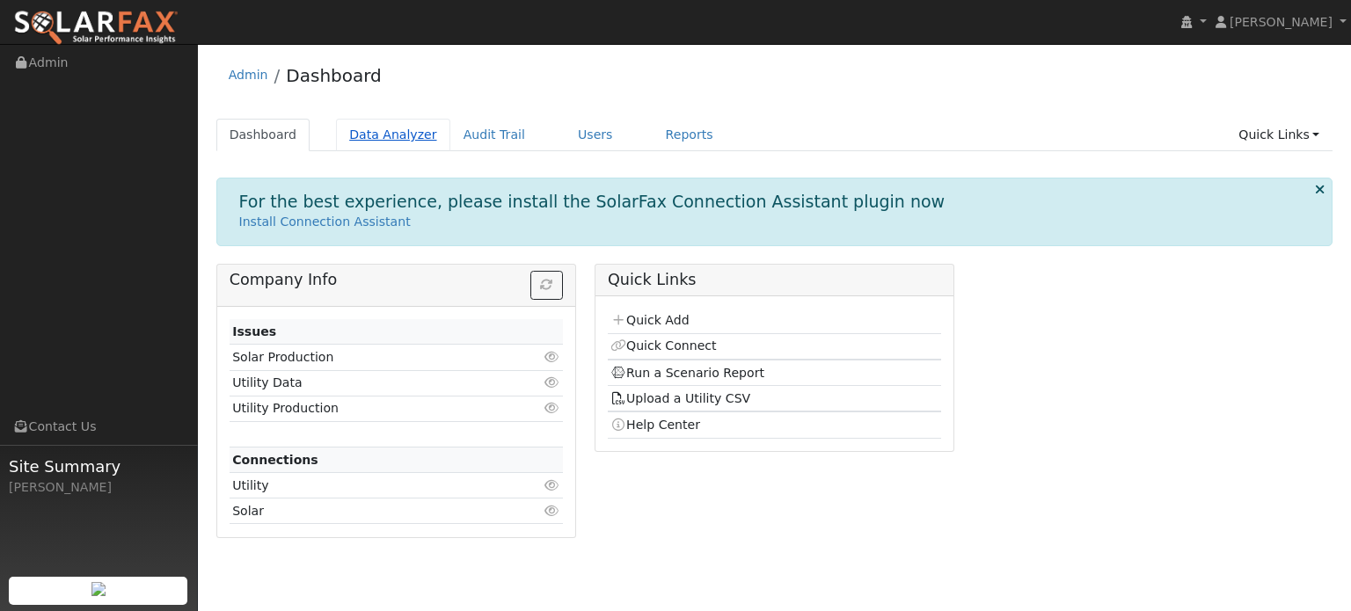
click at [386, 135] on link "Data Analyzer" at bounding box center [393, 135] width 114 height 33
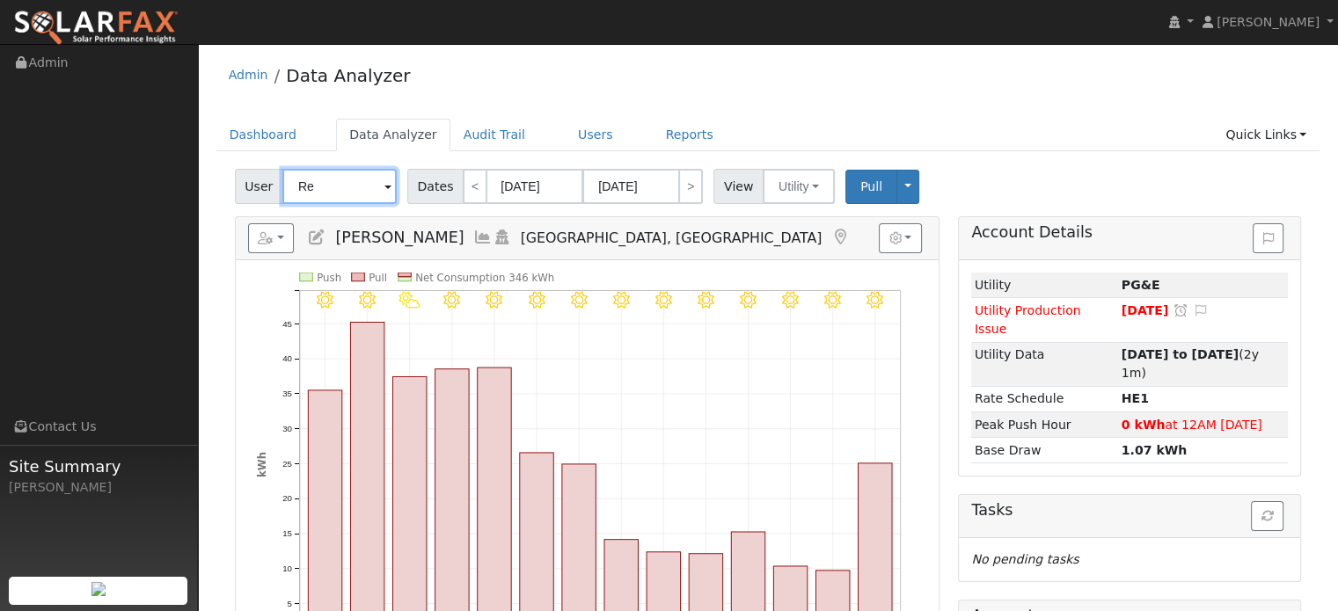
type input "R"
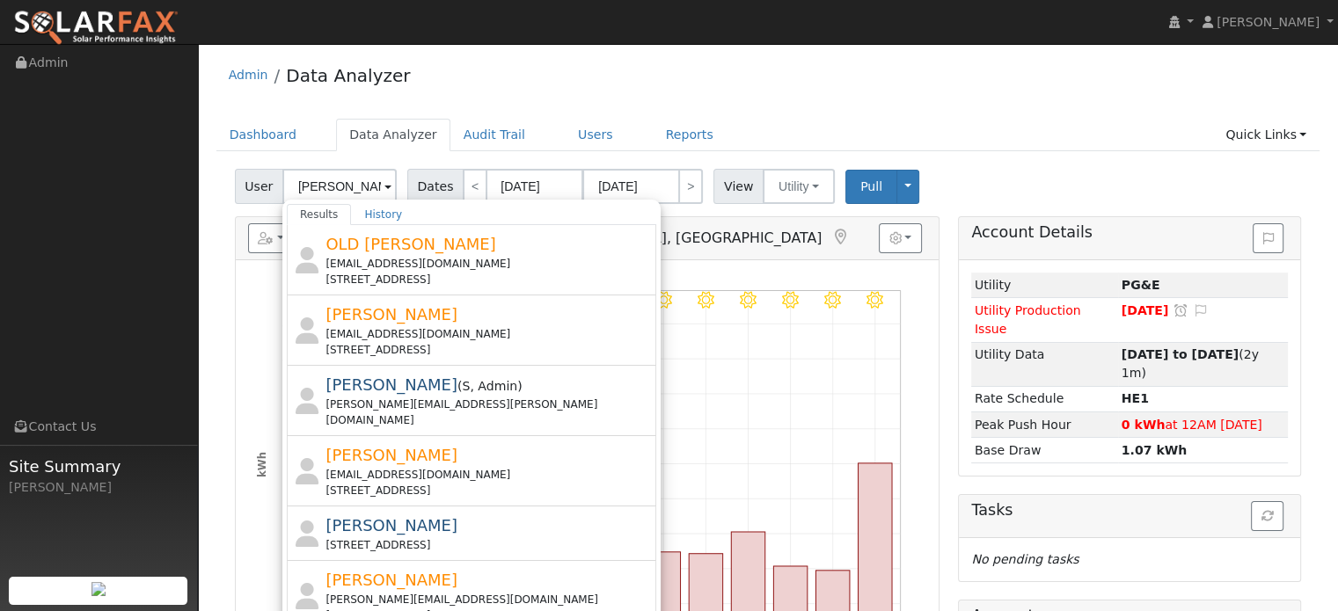
click at [411, 483] on div "15386 Indian Springs Road, Penn Valley, CA 95946" at bounding box center [488, 491] width 326 height 16
type input "Mike Collishaw"
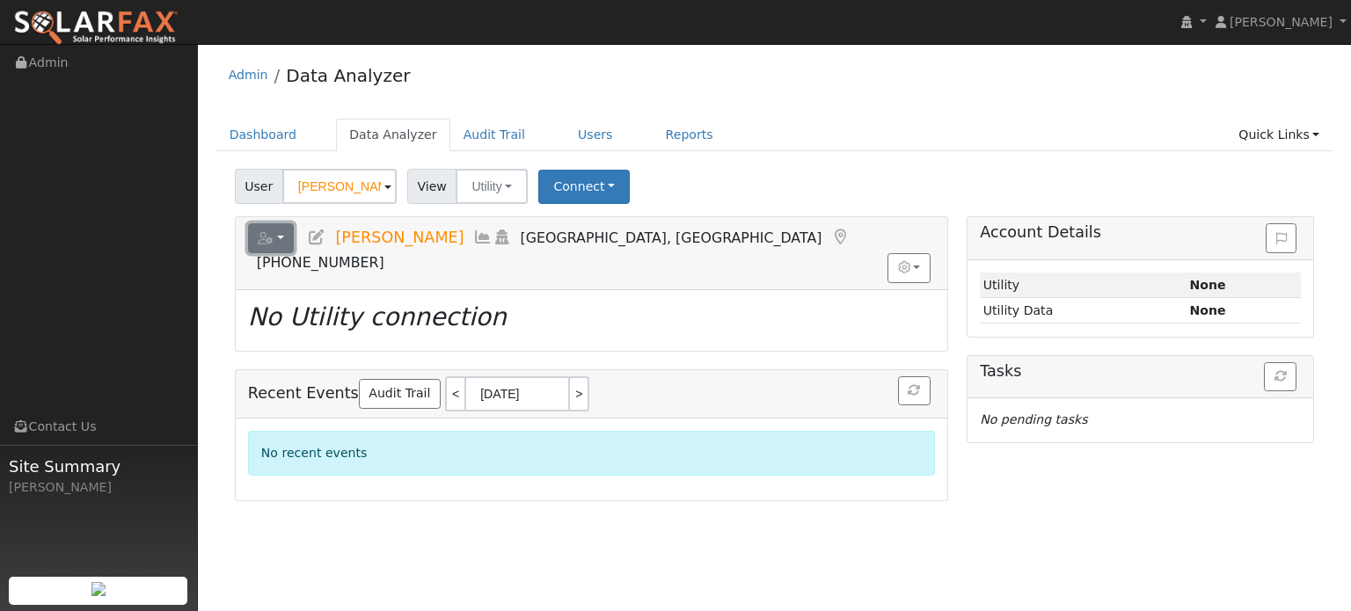
click at [281, 236] on button "button" at bounding box center [271, 238] width 47 height 30
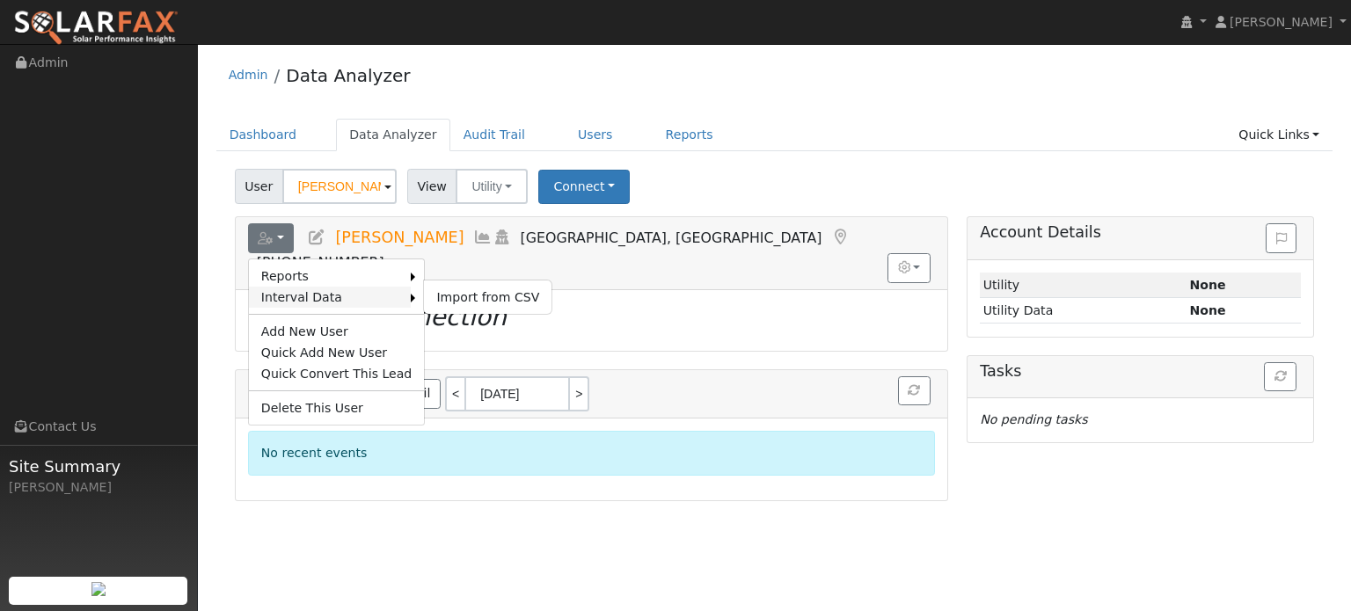
click at [387, 295] on link "Interval Data" at bounding box center [330, 297] width 163 height 21
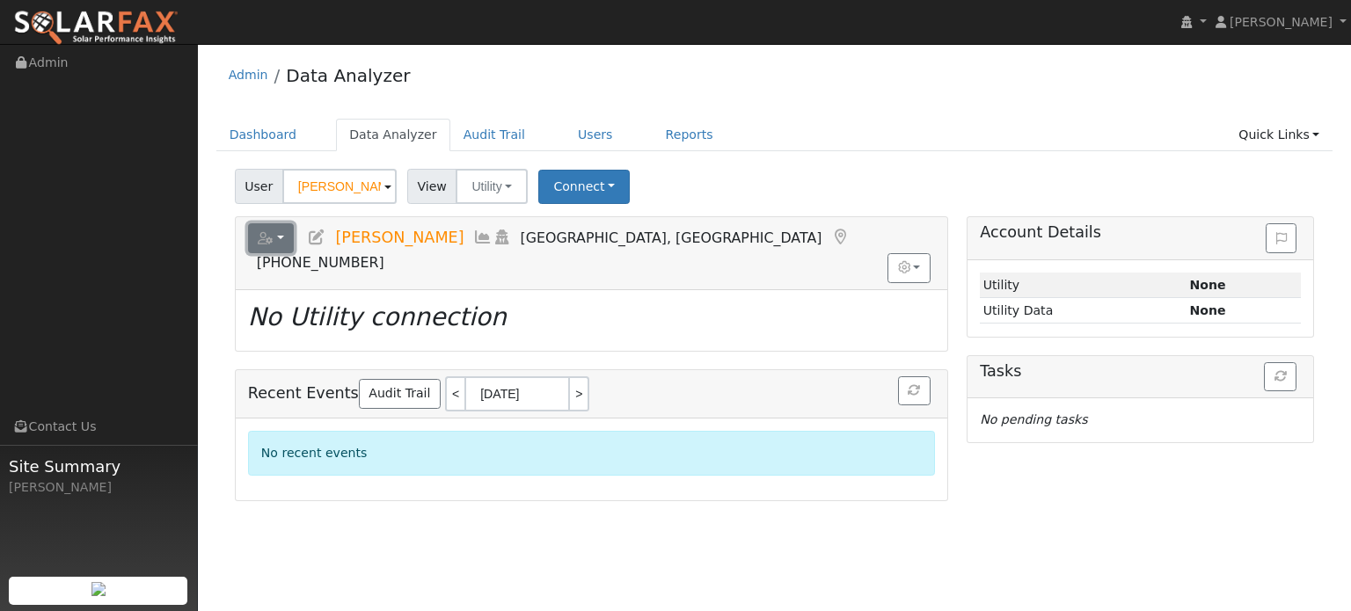
click at [279, 238] on button "button" at bounding box center [271, 238] width 47 height 30
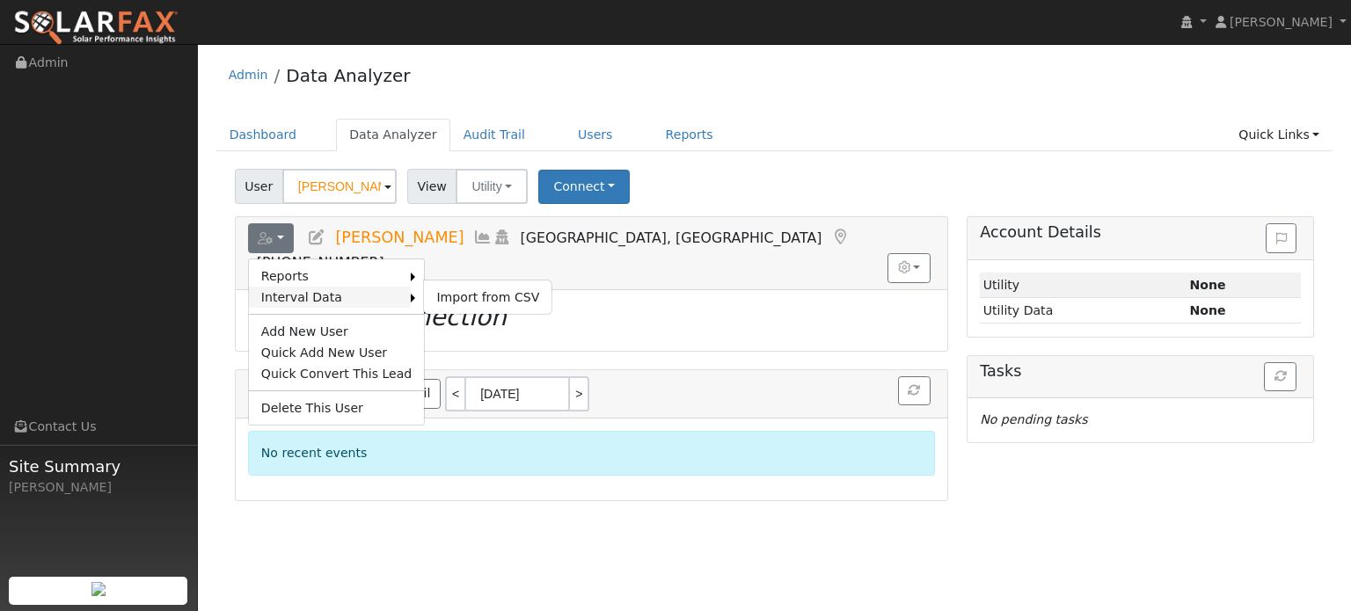
click at [366, 295] on link "Interval Data" at bounding box center [330, 297] width 163 height 21
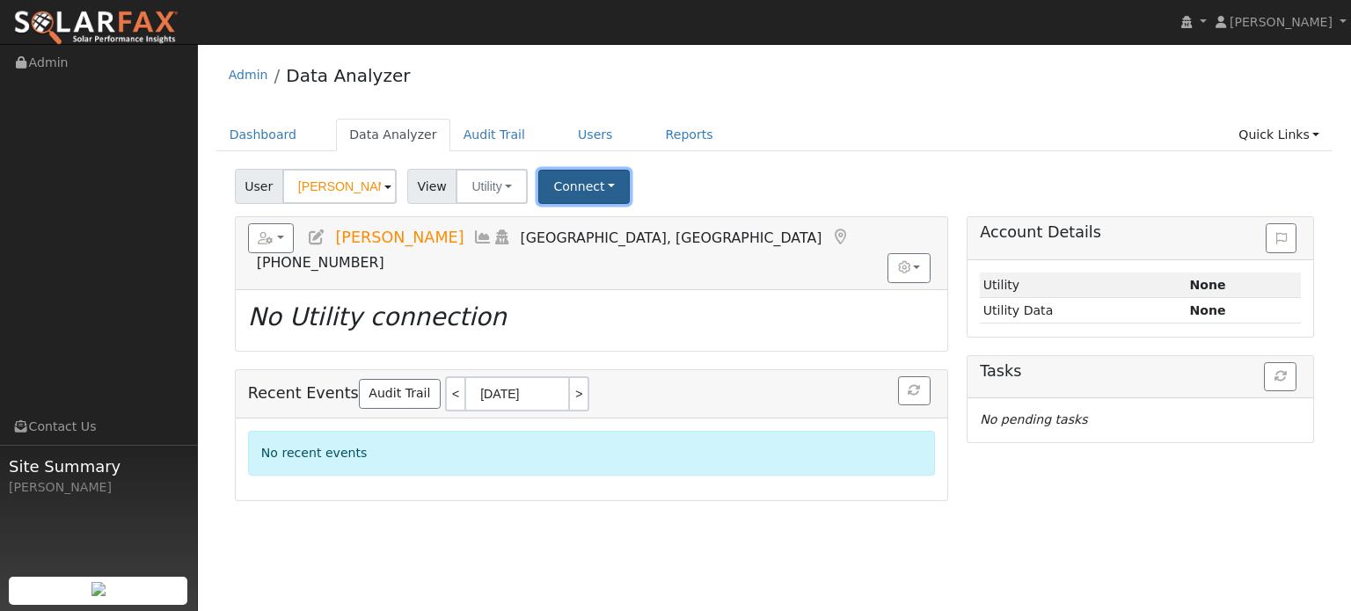
click at [577, 179] on button "Connect" at bounding box center [583, 187] width 91 height 34
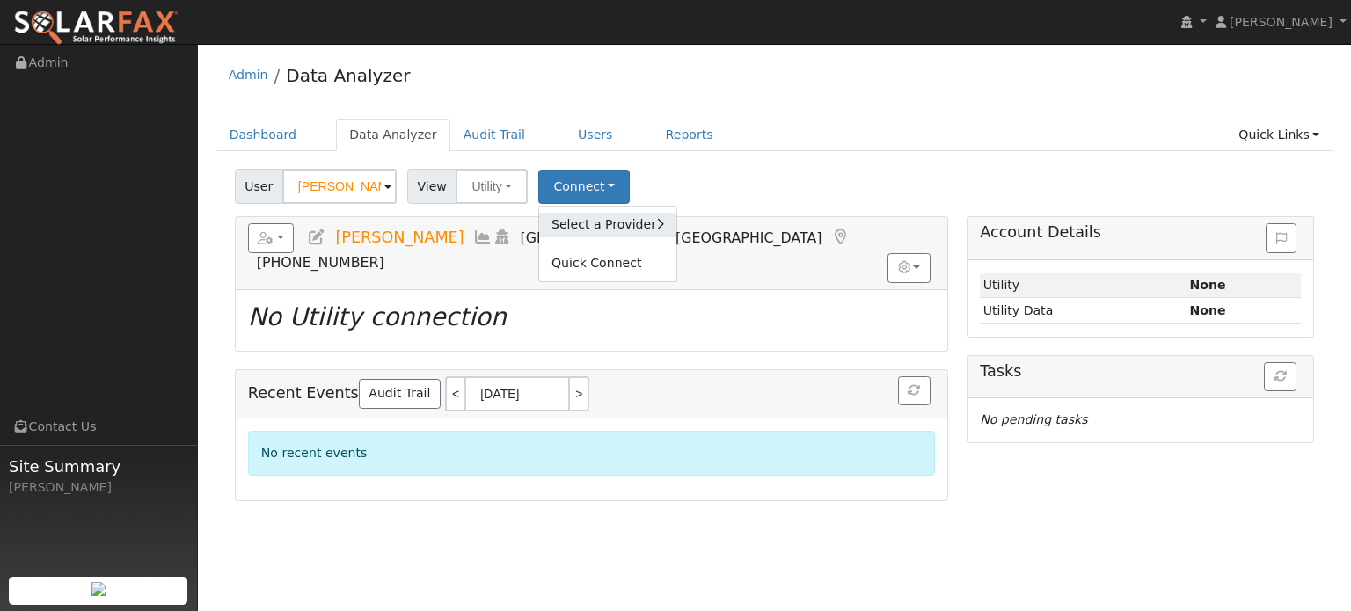
click at [598, 229] on link "Select a Provider" at bounding box center [607, 225] width 137 height 25
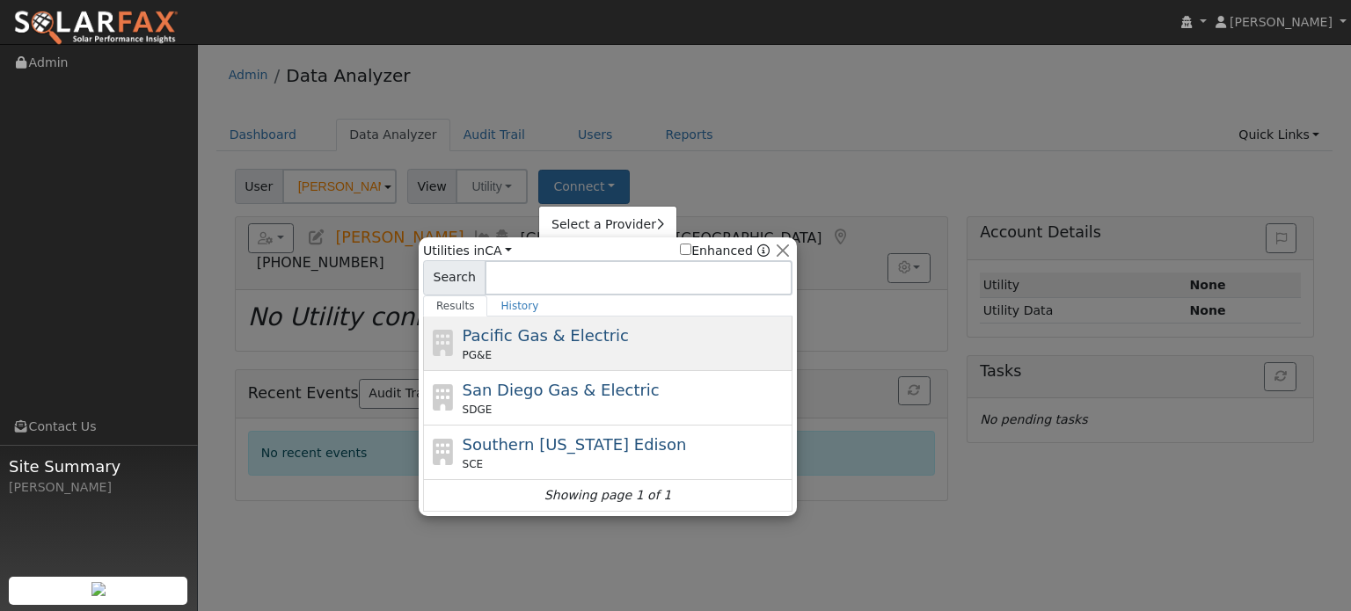
click at [544, 338] on span "Pacific Gas & Electric" at bounding box center [546, 335] width 166 height 18
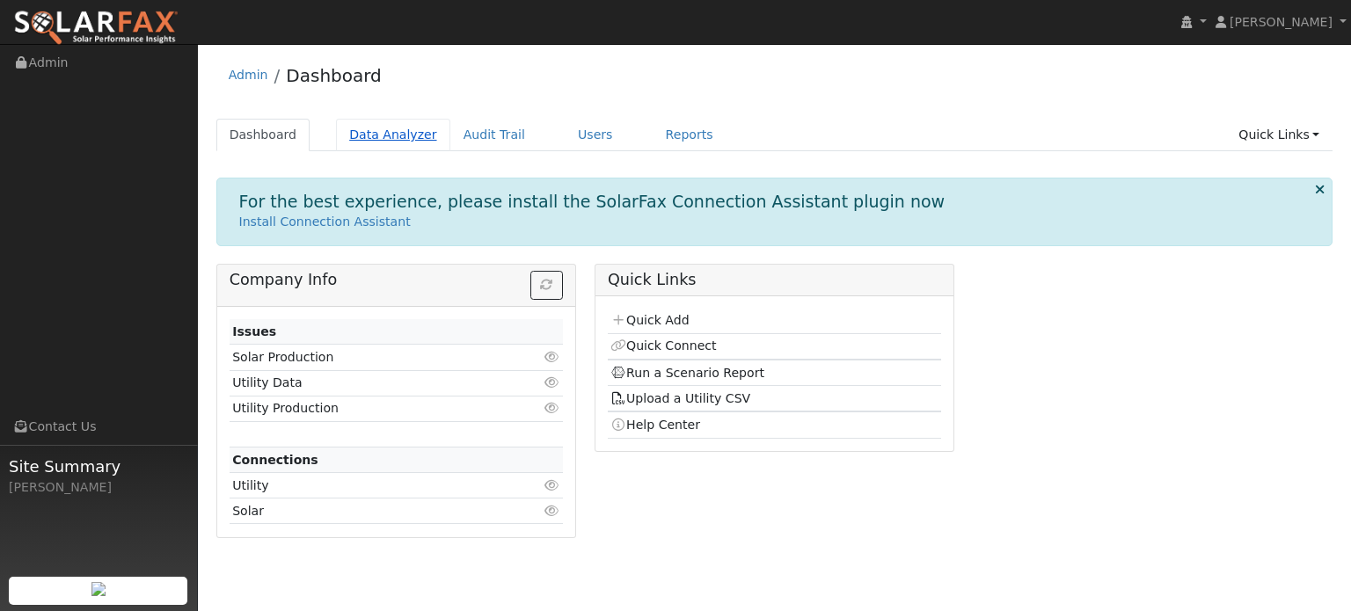
click at [372, 139] on link "Data Analyzer" at bounding box center [393, 135] width 114 height 33
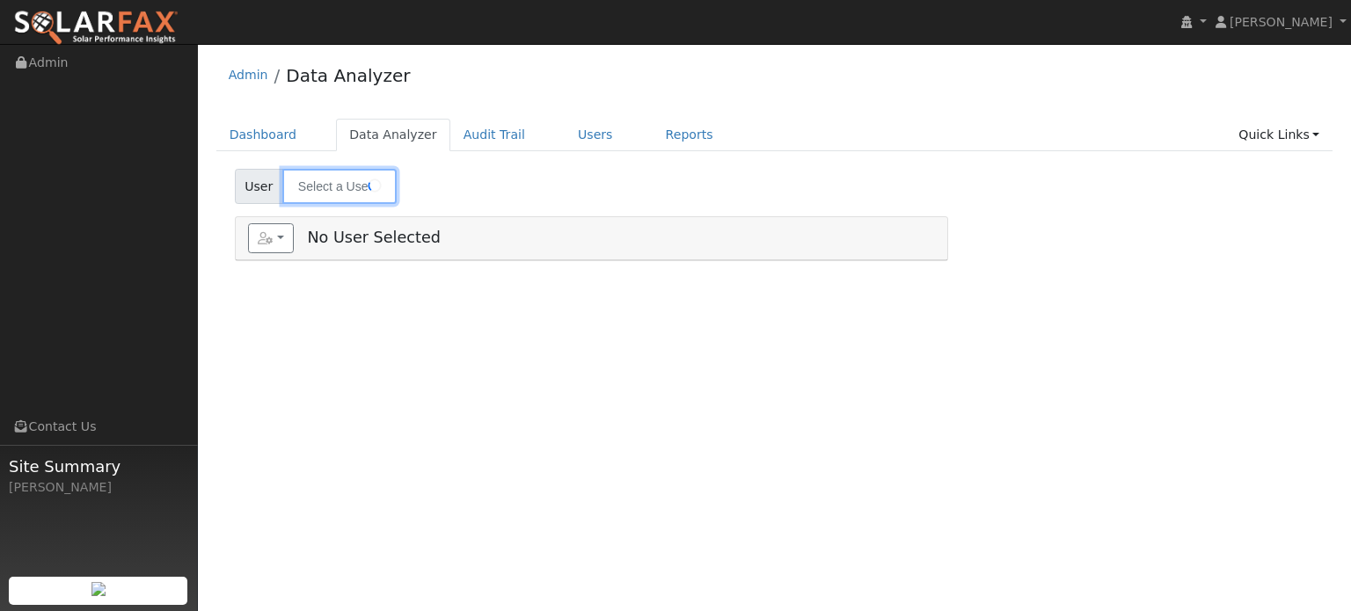
type input "[PERSON_NAME]"
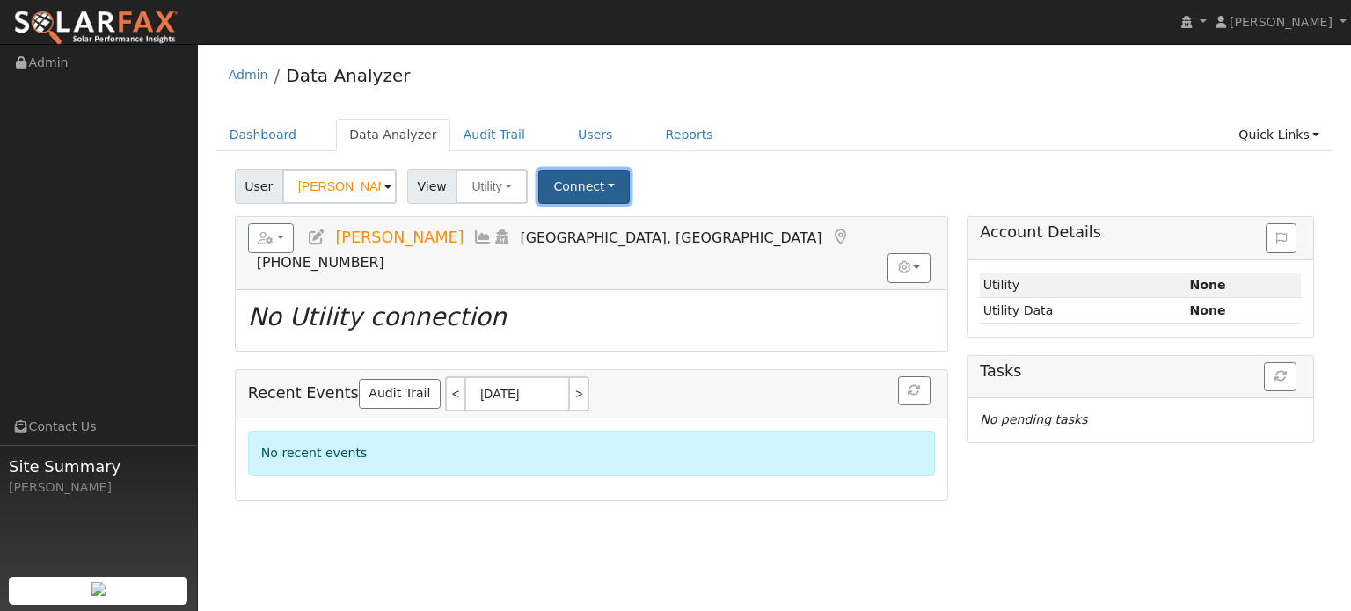
click at [571, 177] on button "Connect" at bounding box center [583, 187] width 91 height 34
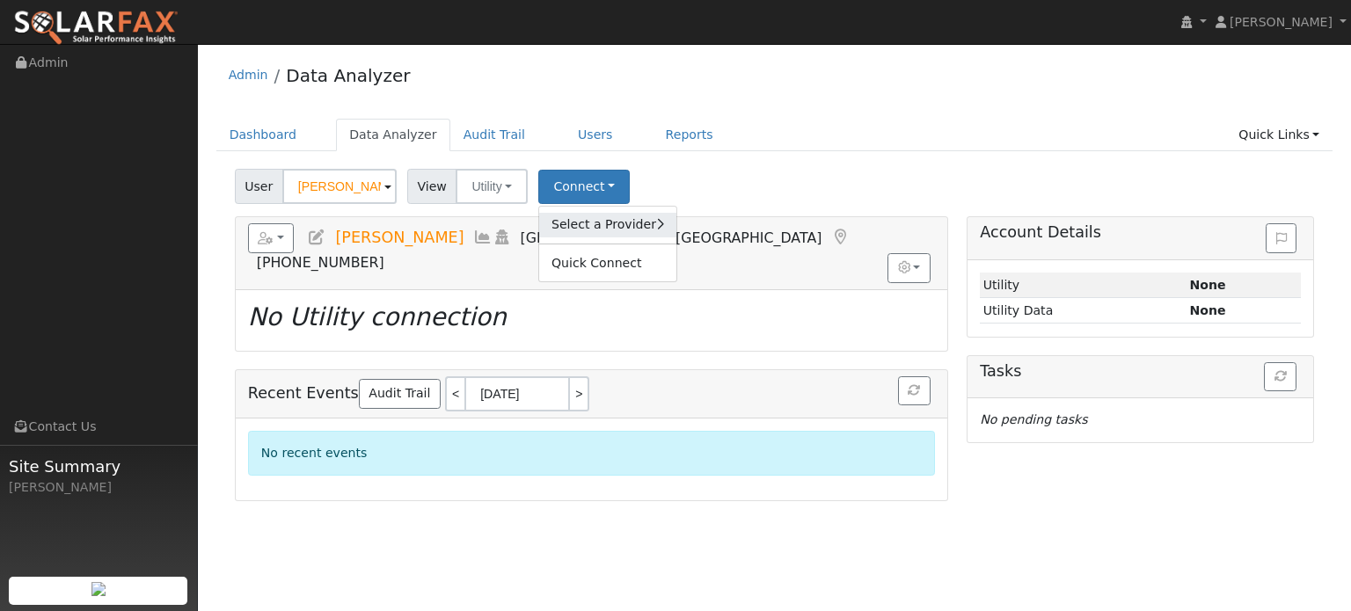
click at [573, 223] on link "Select a Provider" at bounding box center [607, 225] width 137 height 25
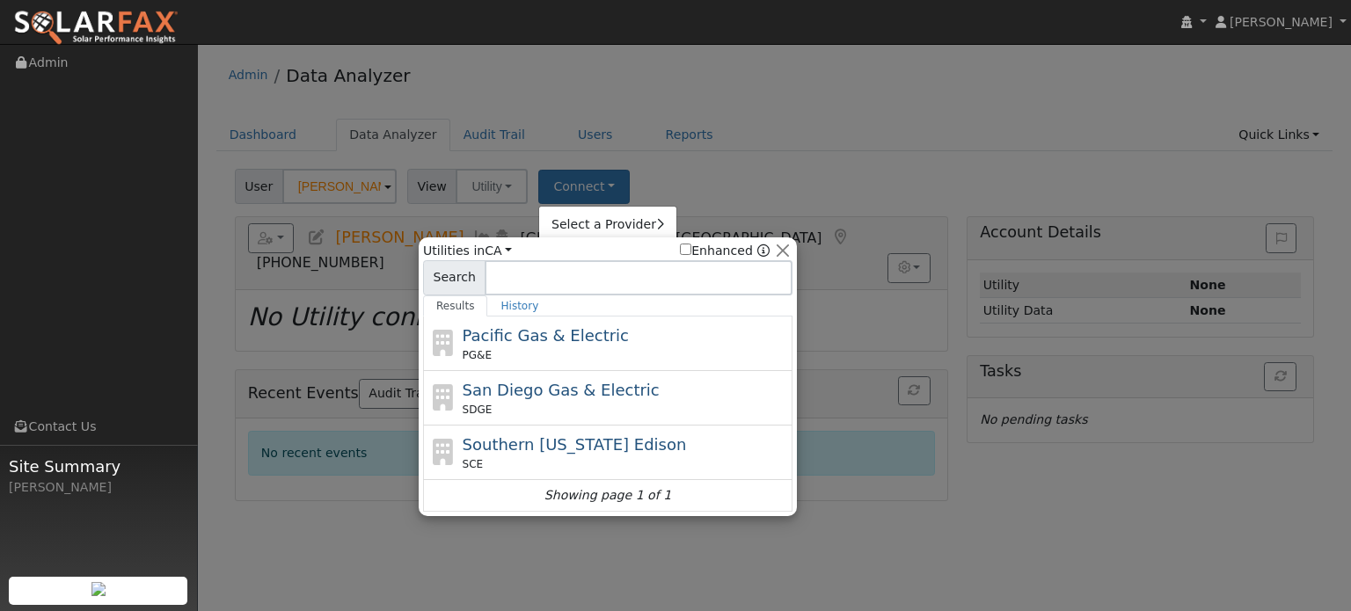
click at [736, 118] on div at bounding box center [675, 305] width 1351 height 611
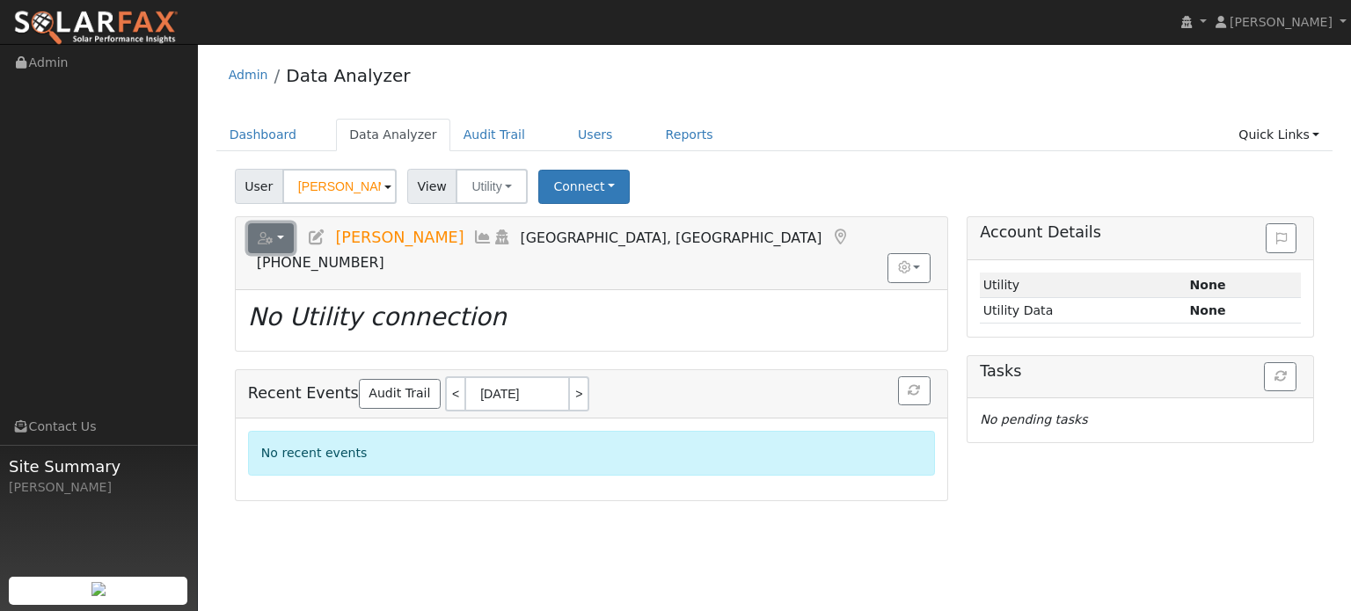
click at [285, 239] on button "button" at bounding box center [271, 238] width 47 height 30
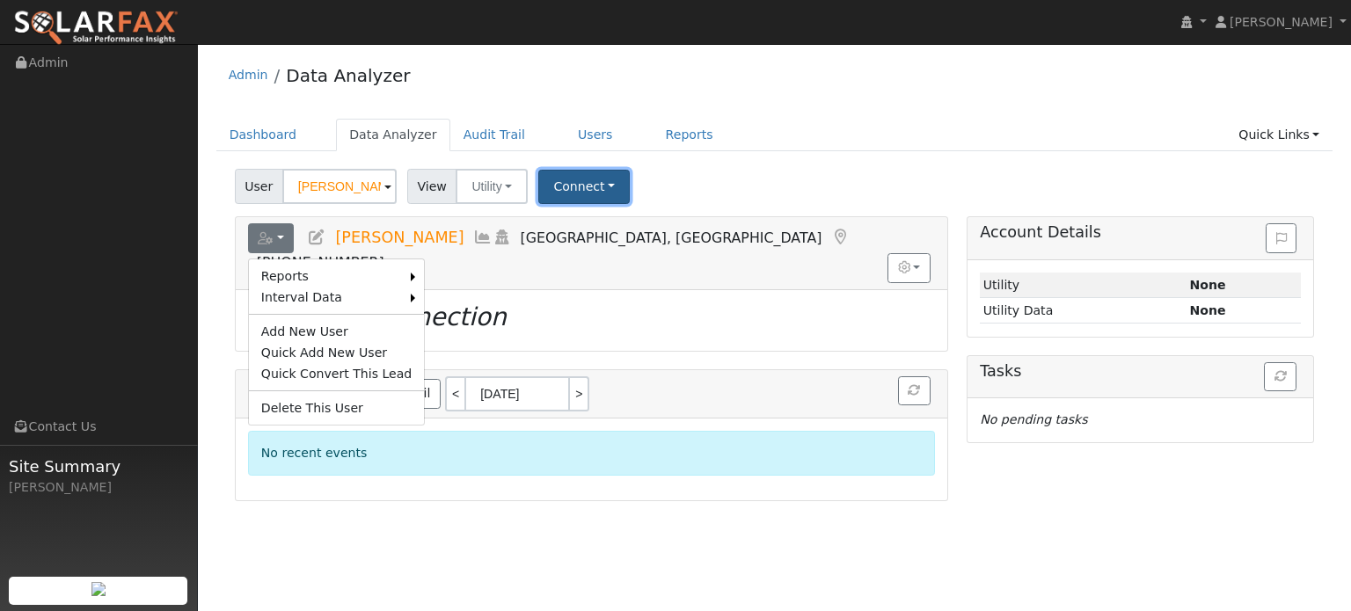
click at [555, 186] on button "Connect" at bounding box center [583, 187] width 91 height 34
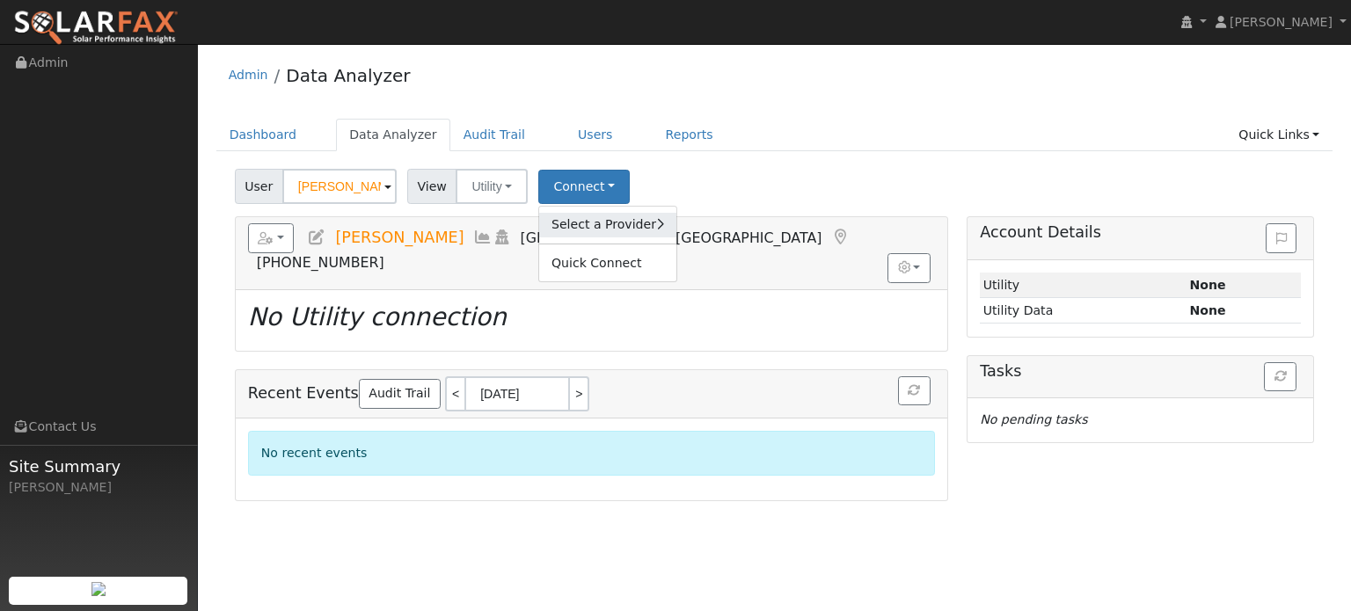
click at [567, 224] on link "Select a Provider" at bounding box center [607, 225] width 137 height 25
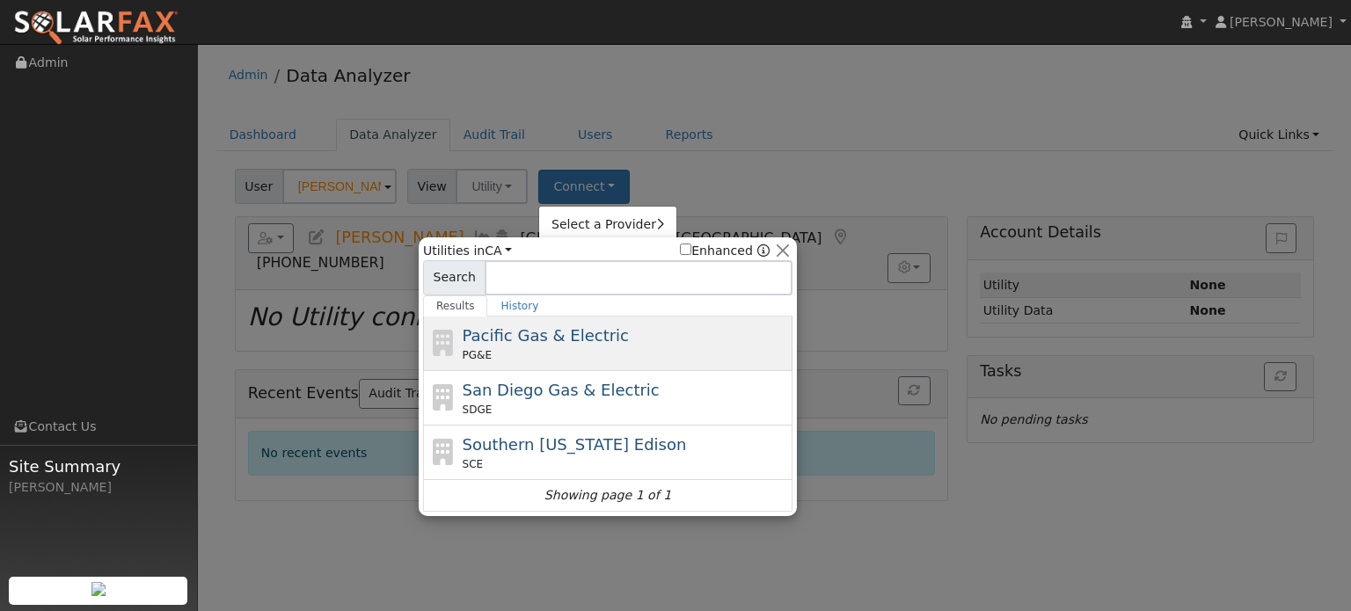
click at [563, 327] on span "Pacific Gas & Electric" at bounding box center [546, 335] width 166 height 18
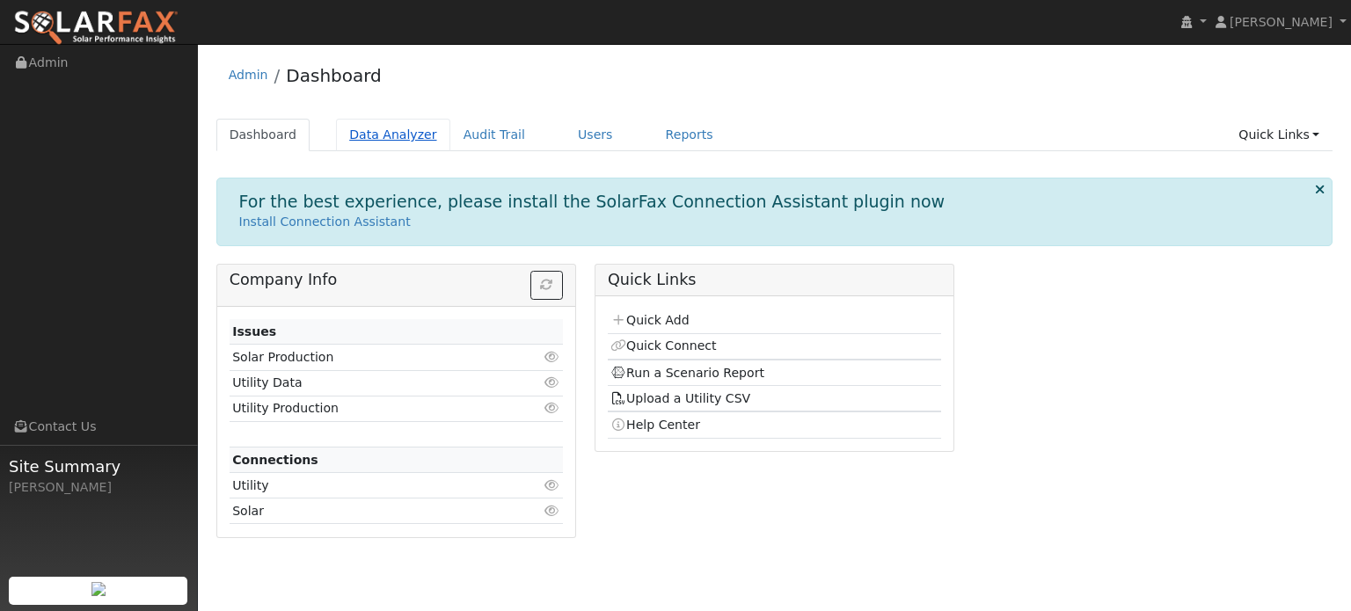
click at [387, 139] on link "Data Analyzer" at bounding box center [393, 135] width 114 height 33
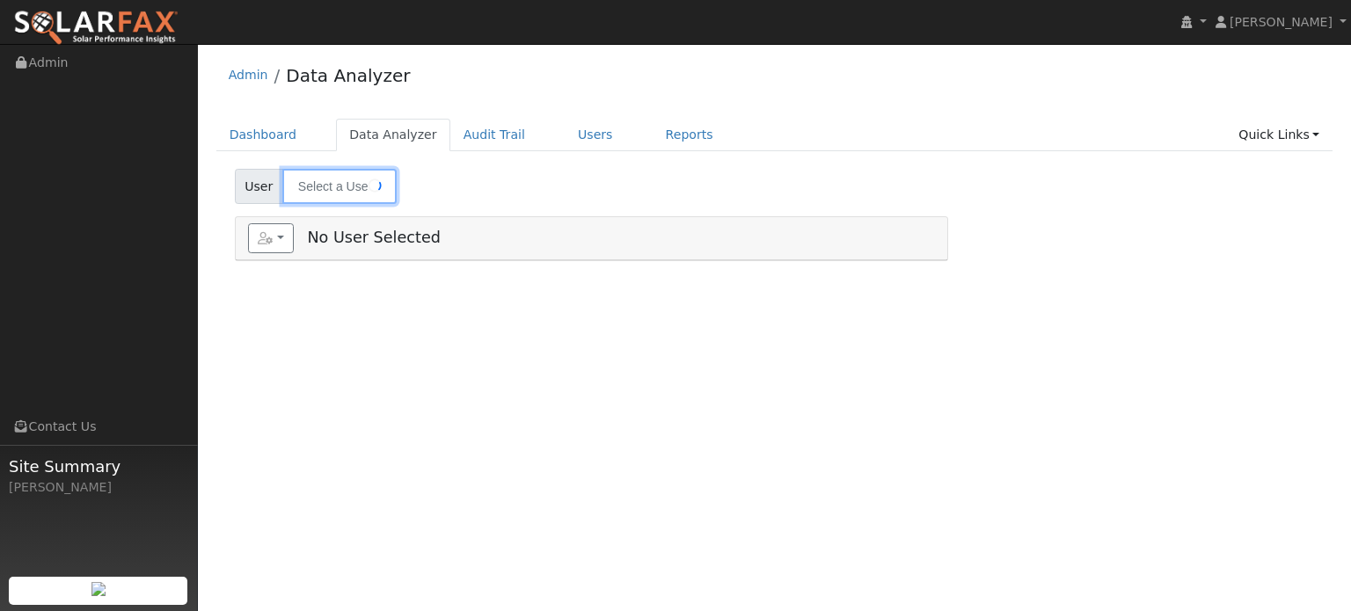
type input "[PERSON_NAME]"
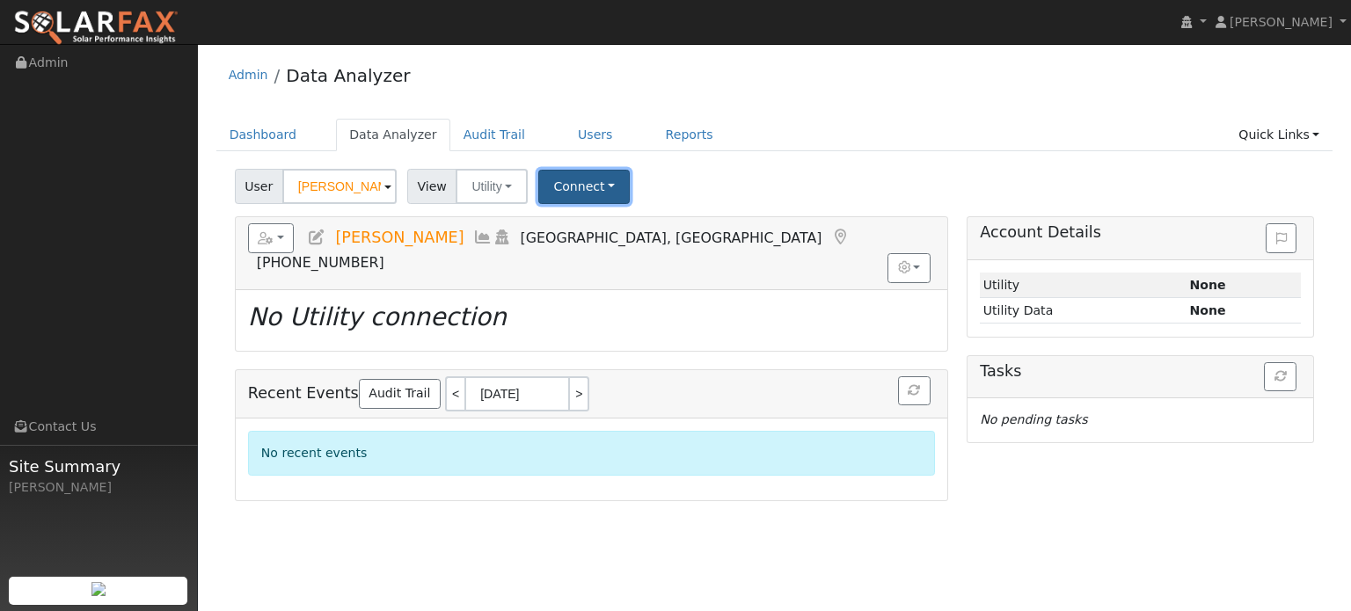
click at [583, 186] on button "Connect" at bounding box center [583, 187] width 91 height 34
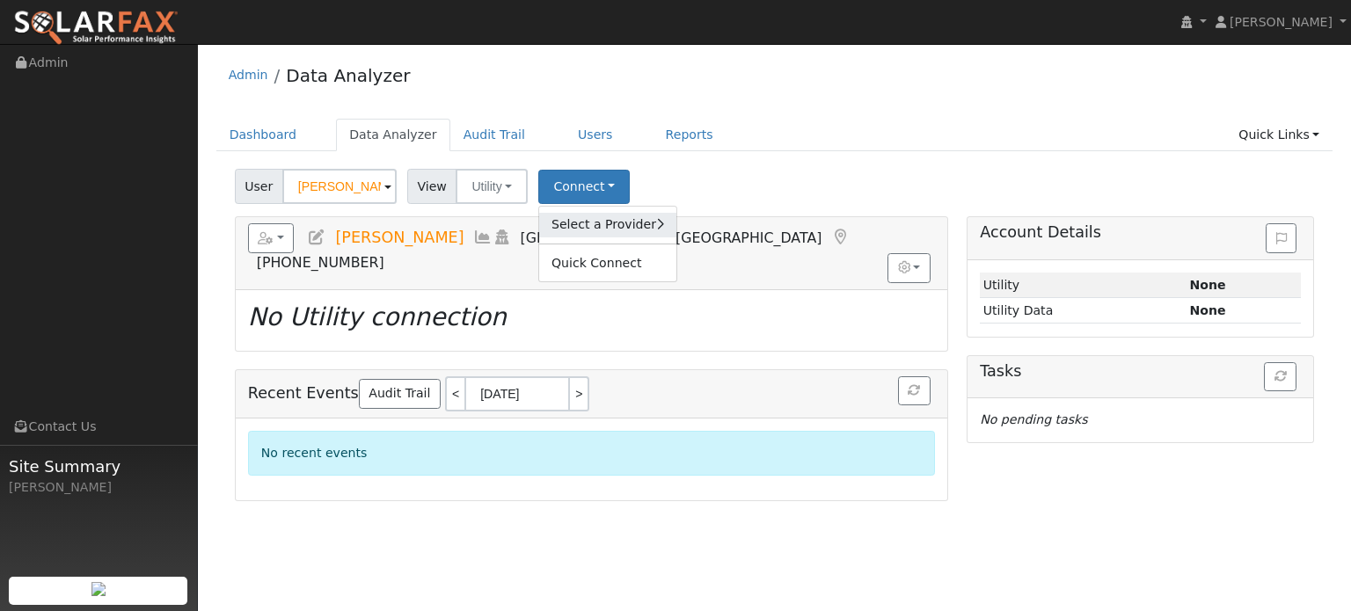
click at [580, 231] on link "Select a Provider" at bounding box center [607, 225] width 137 height 25
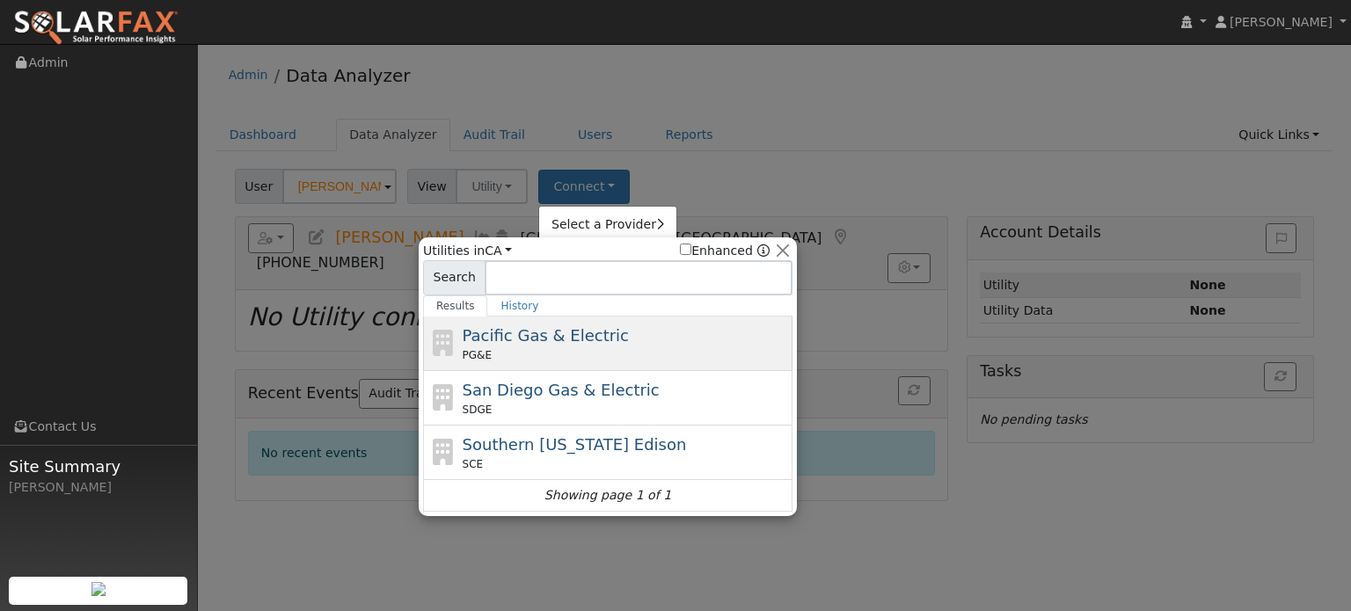
click at [580, 334] on span "Pacific Gas & Electric" at bounding box center [546, 335] width 166 height 18
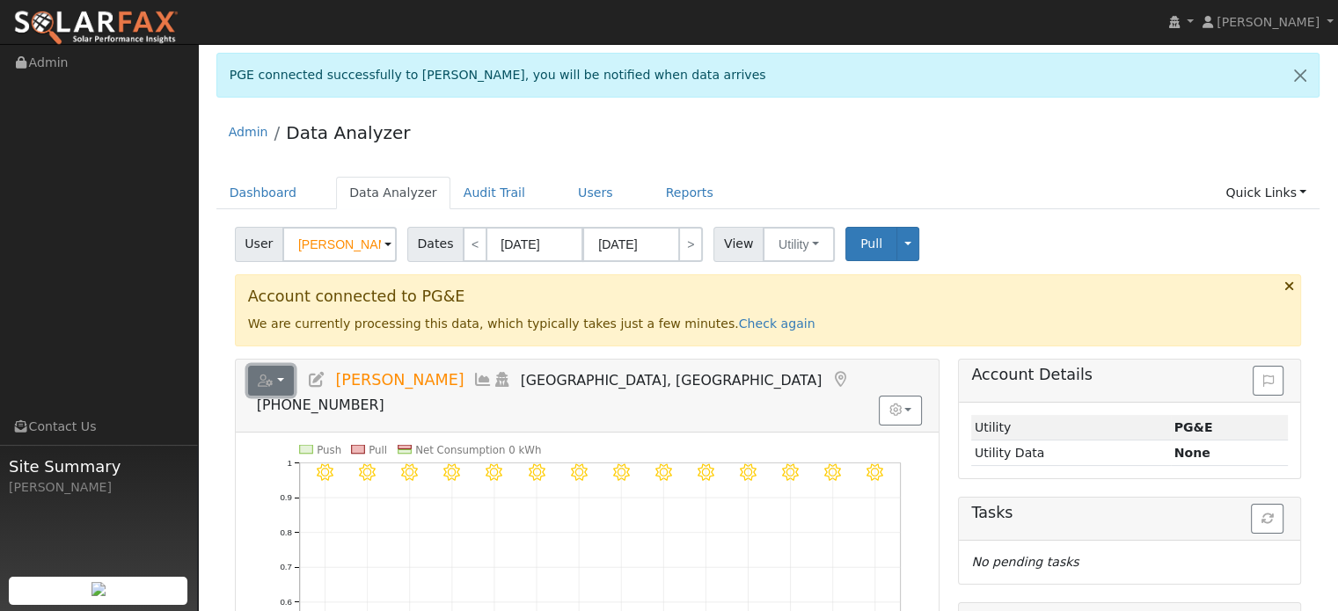
click at [283, 383] on button "button" at bounding box center [271, 381] width 47 height 30
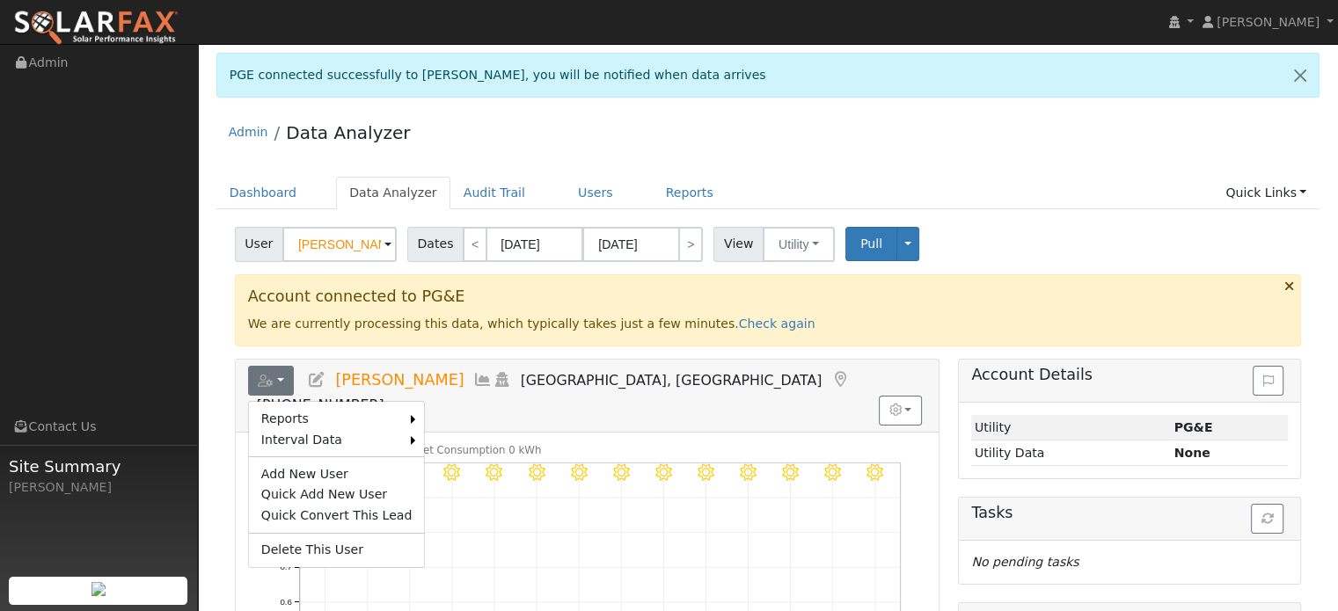
click at [0, 0] on link "Export to CSV" at bounding box center [0, 0] width 0 height 0
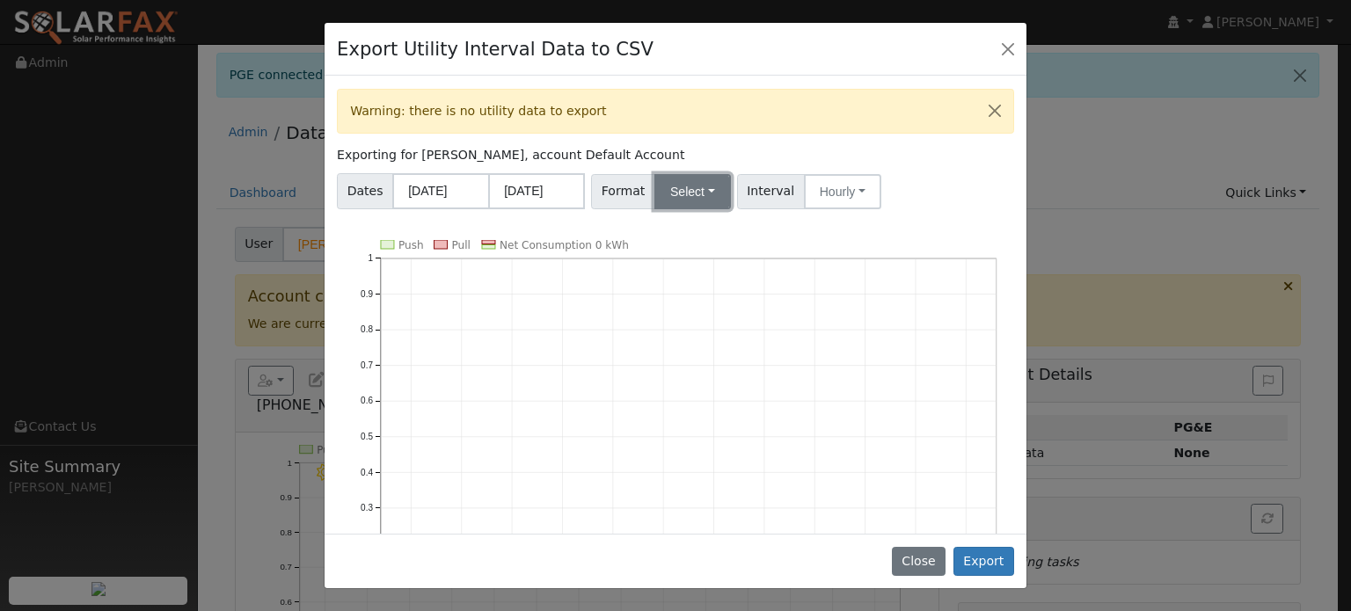
click at [679, 189] on button "Select" at bounding box center [692, 191] width 77 height 35
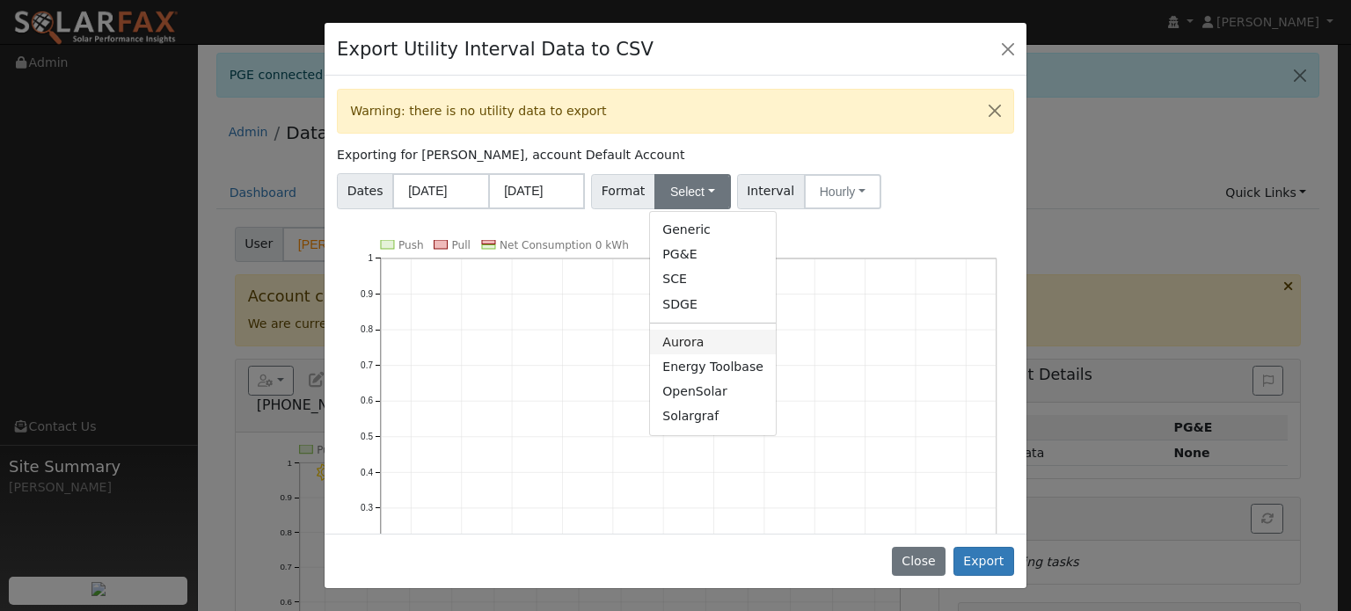
click at [699, 340] on link "Aurora" at bounding box center [713, 342] width 126 height 25
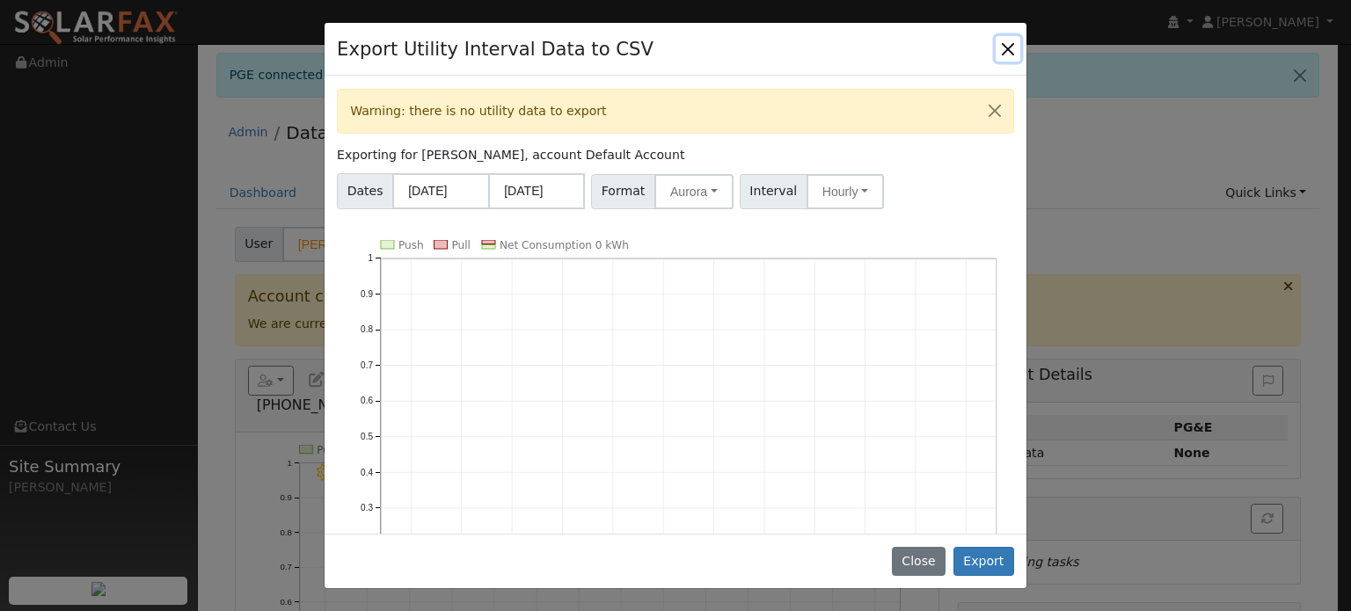
click at [1010, 46] on button "Close" at bounding box center [1008, 48] width 25 height 25
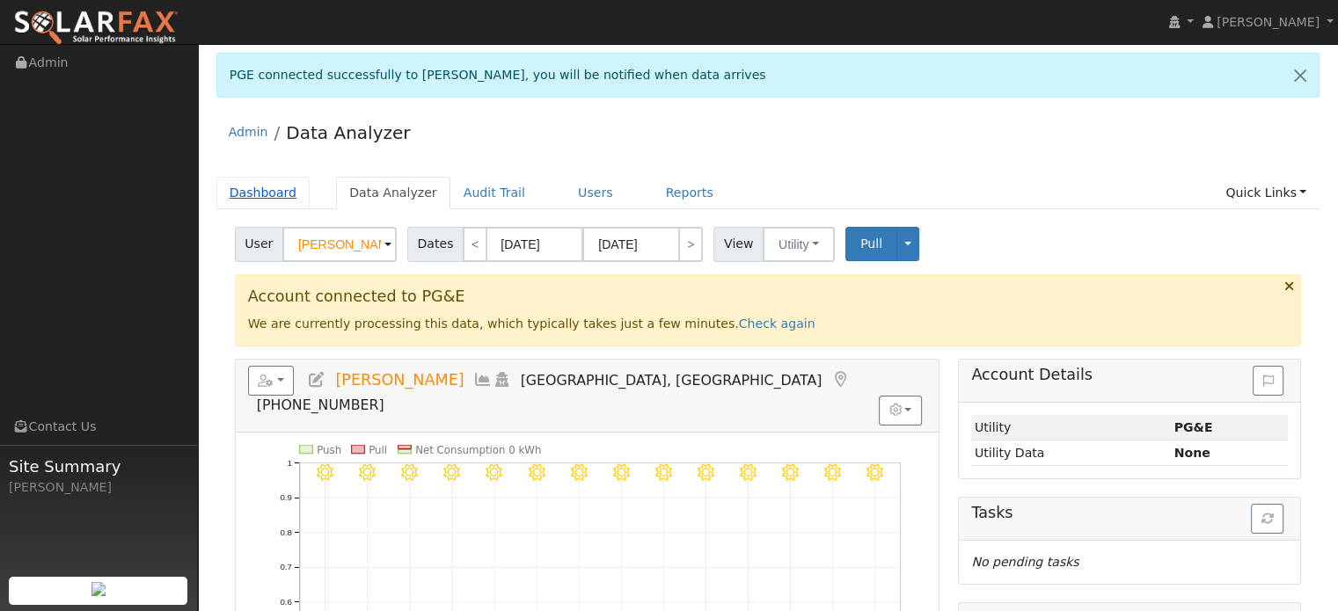
click at [271, 196] on link "Dashboard" at bounding box center [263, 193] width 94 height 33
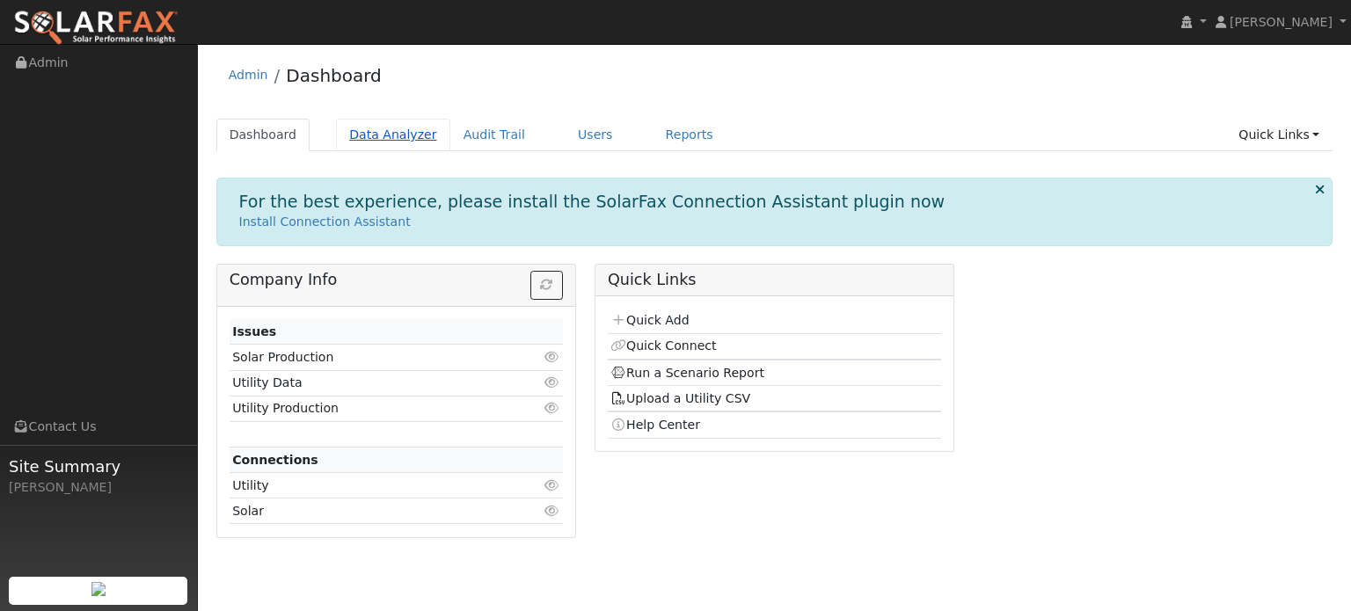
click at [387, 133] on link "Data Analyzer" at bounding box center [393, 135] width 114 height 33
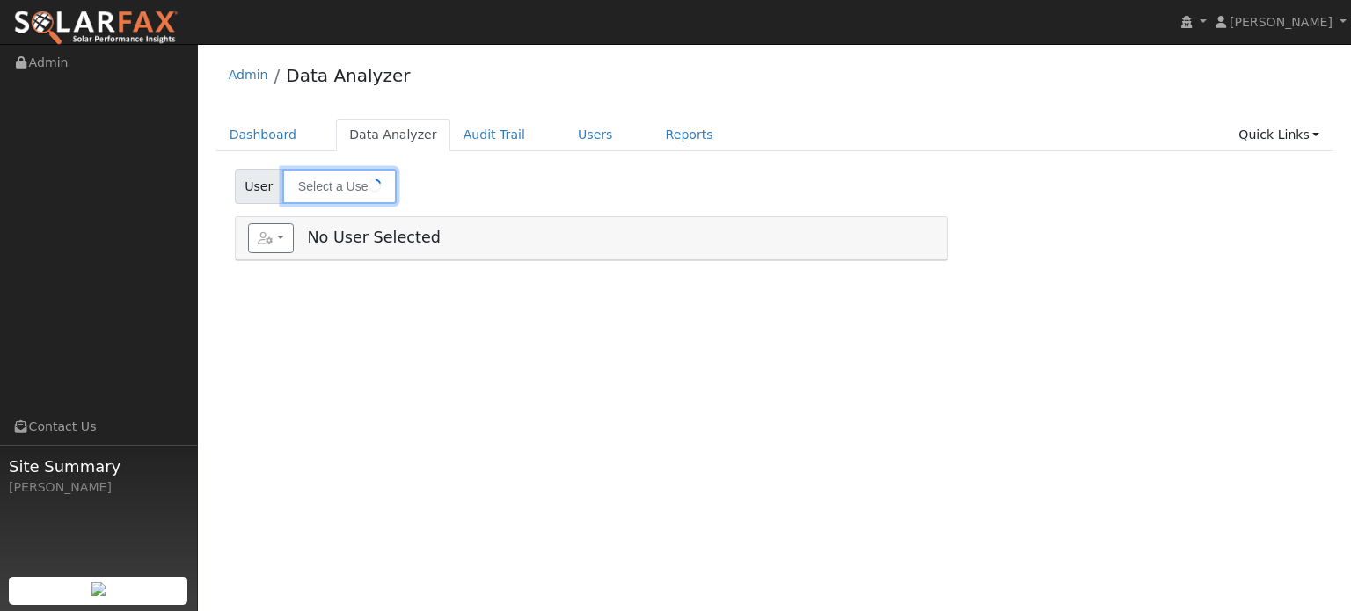
type input "[PERSON_NAME]"
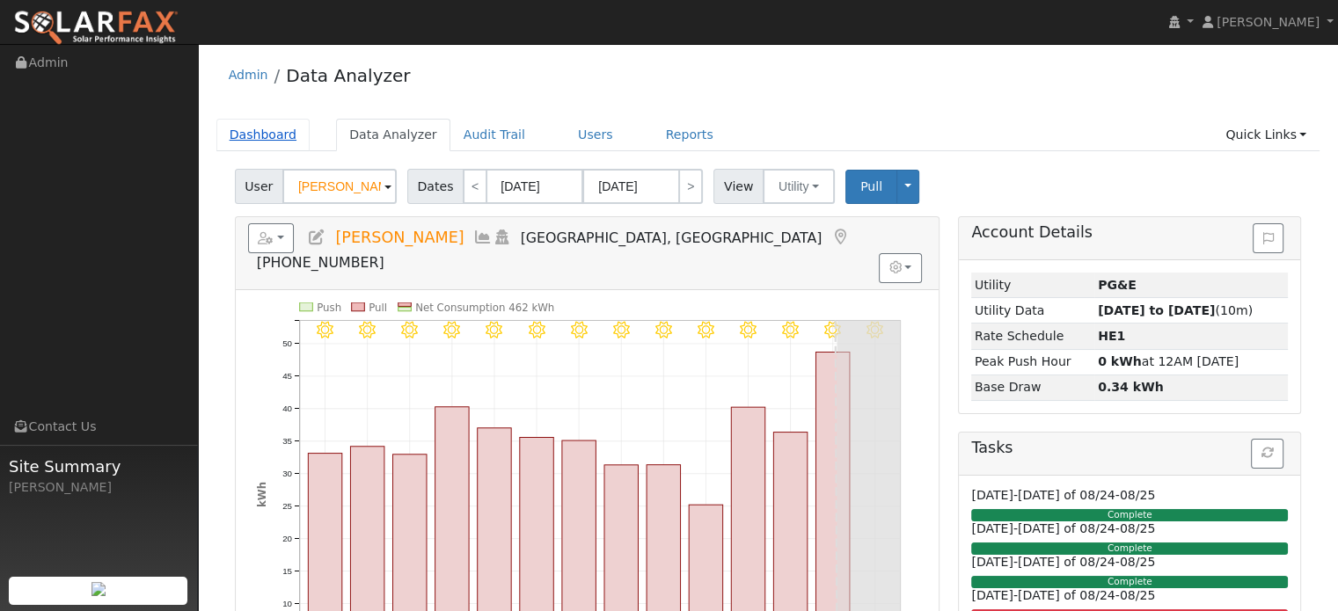
click at [267, 137] on link "Dashboard" at bounding box center [263, 135] width 94 height 33
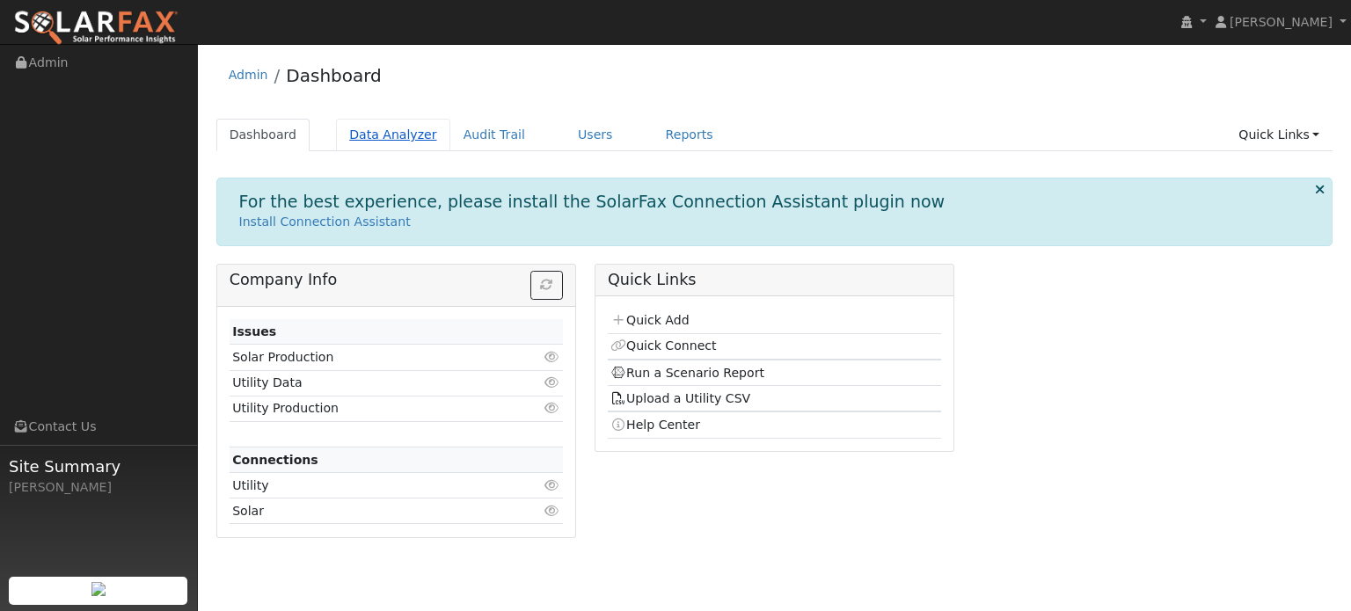
click at [377, 130] on link "Data Analyzer" at bounding box center [393, 135] width 114 height 33
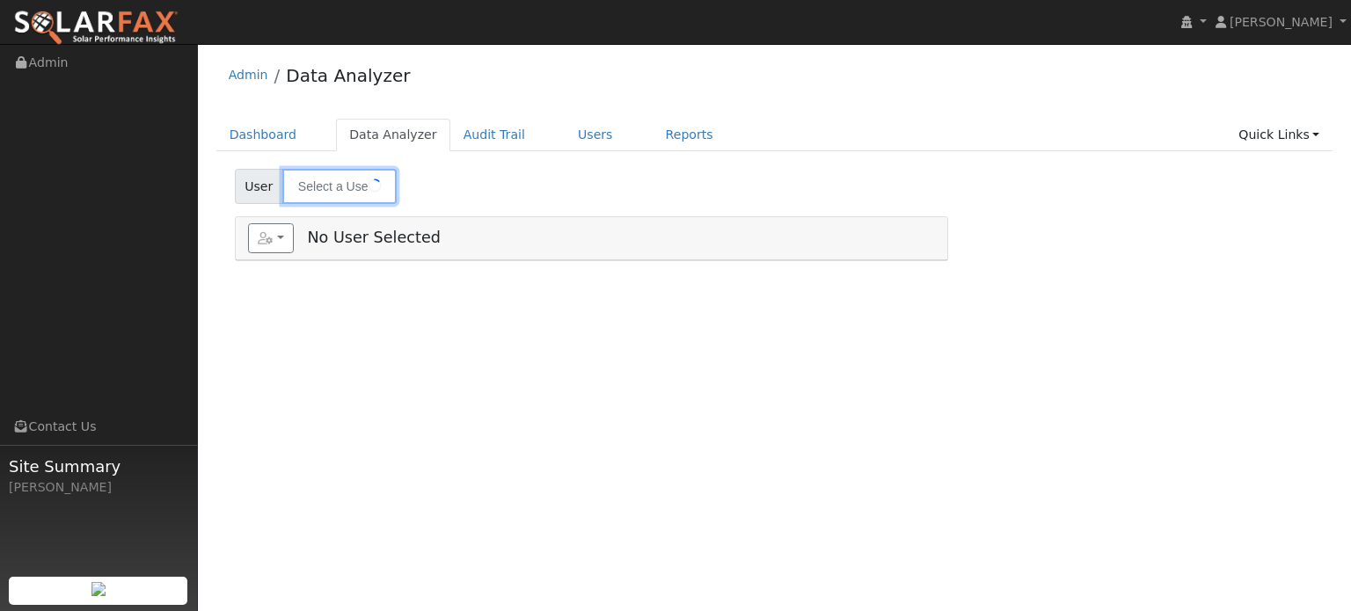
type input "[PERSON_NAME]"
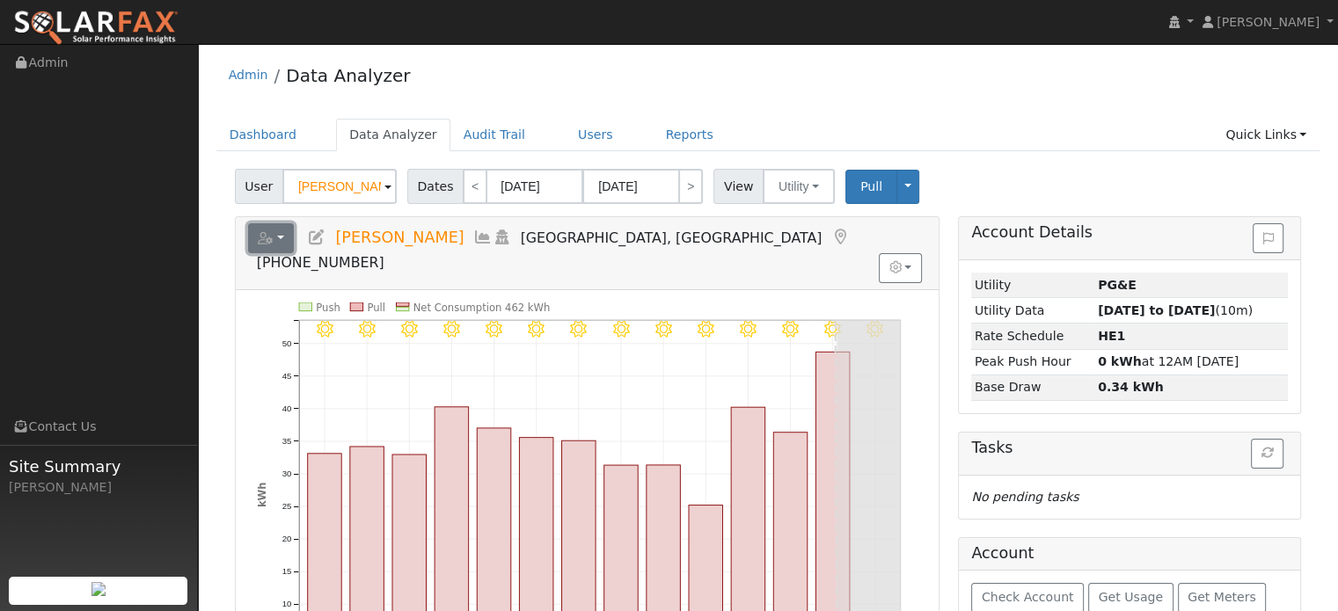
click at [279, 246] on button "button" at bounding box center [271, 238] width 47 height 30
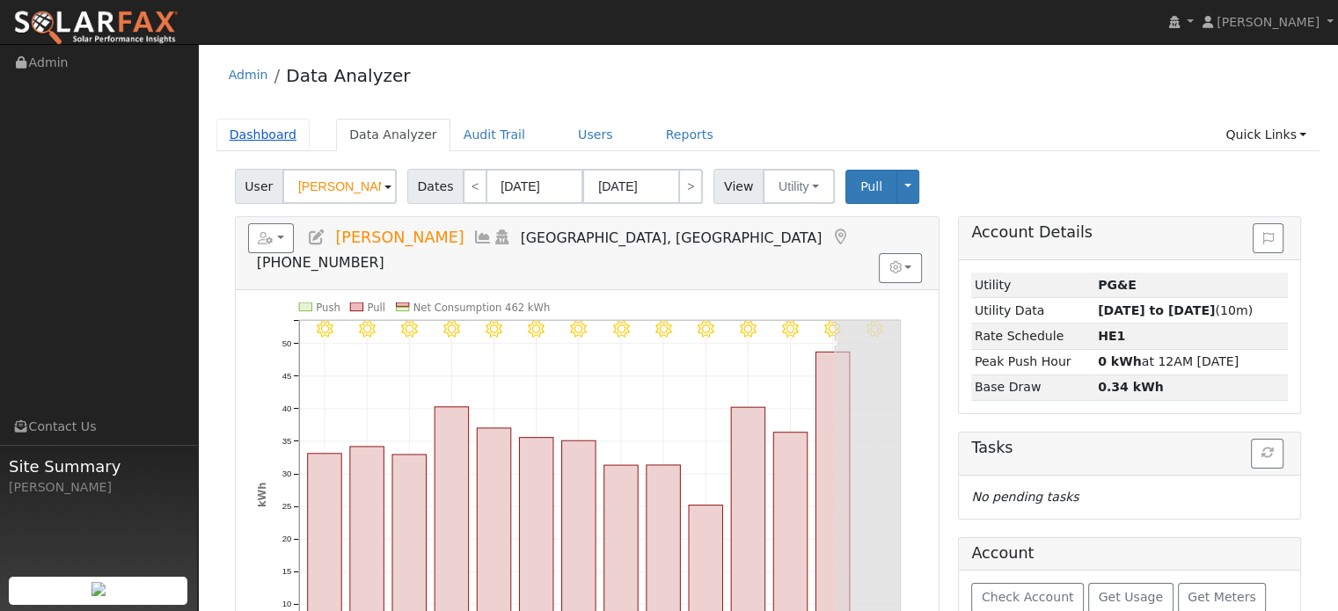
click at [259, 143] on link "Dashboard" at bounding box center [263, 135] width 94 height 33
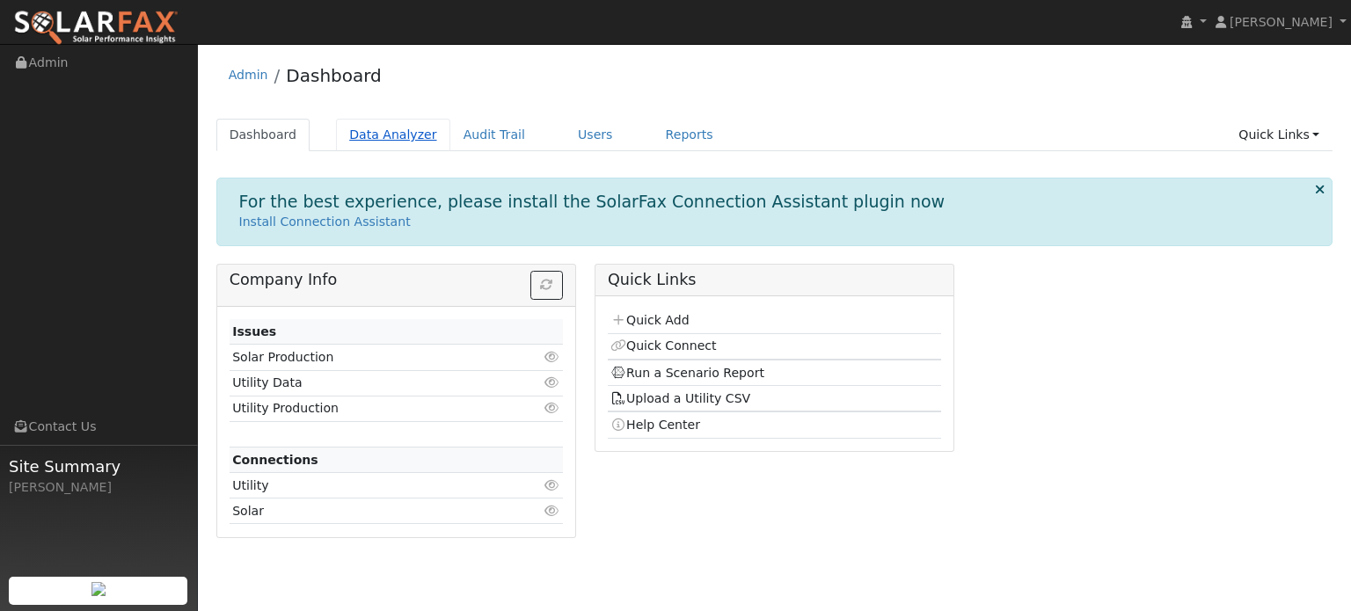
click at [364, 139] on link "Data Analyzer" at bounding box center [393, 135] width 114 height 33
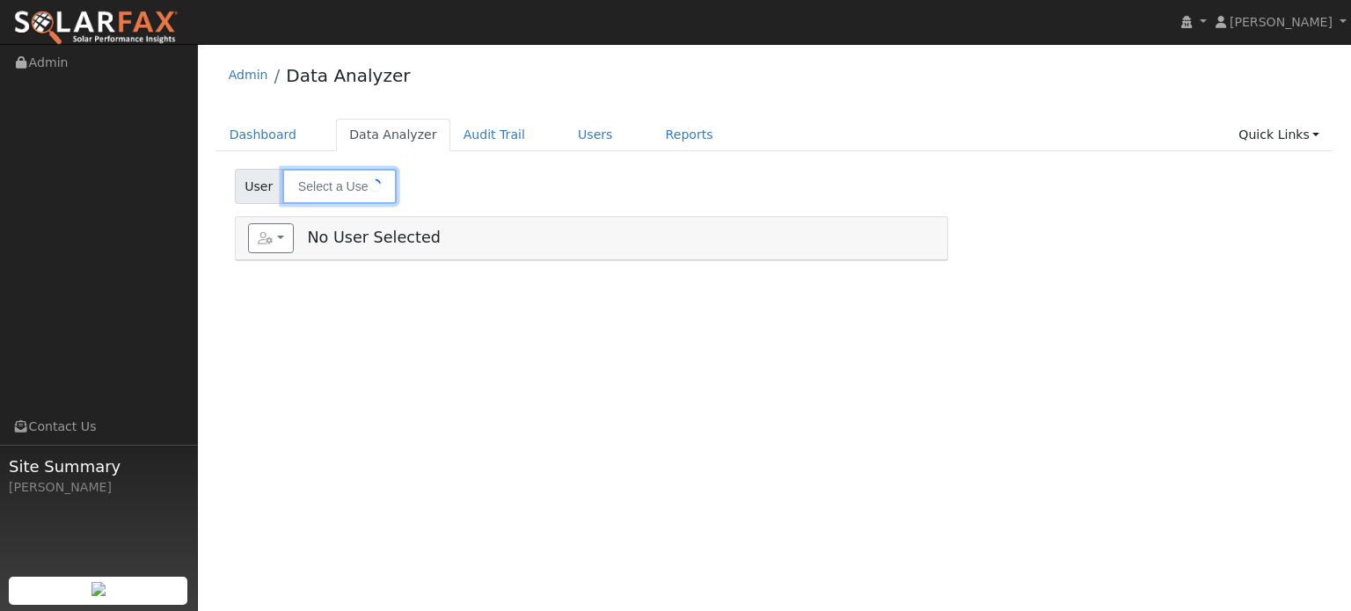
type input "[PERSON_NAME]"
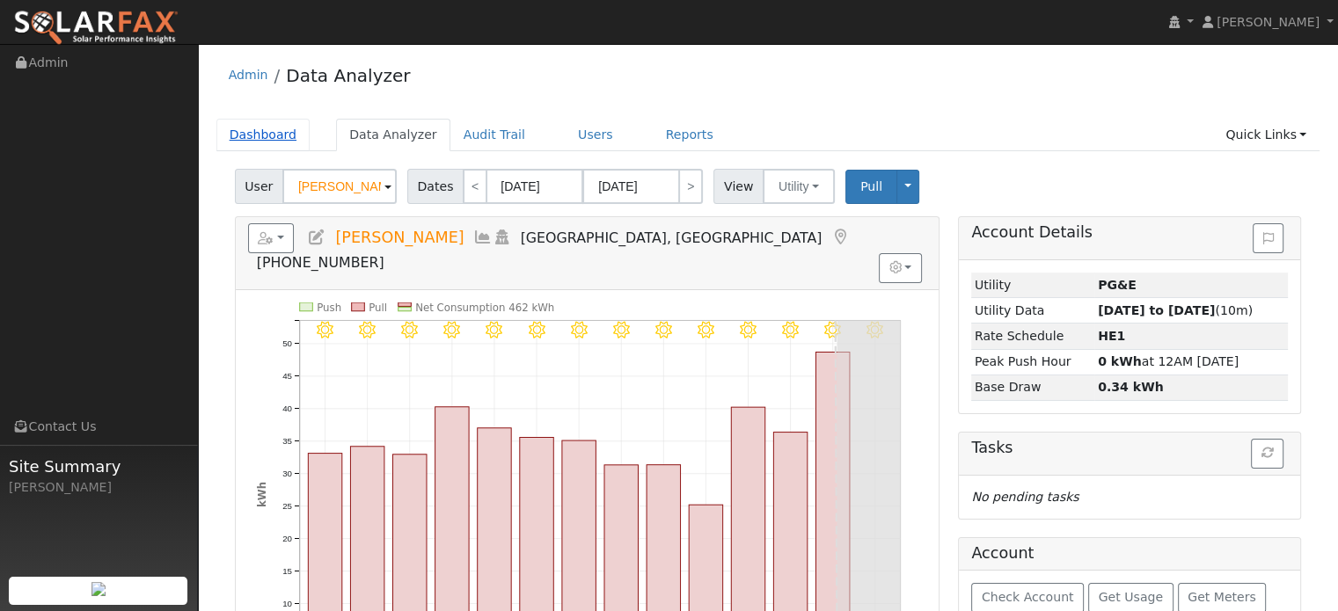
click at [259, 136] on link "Dashboard" at bounding box center [263, 135] width 94 height 33
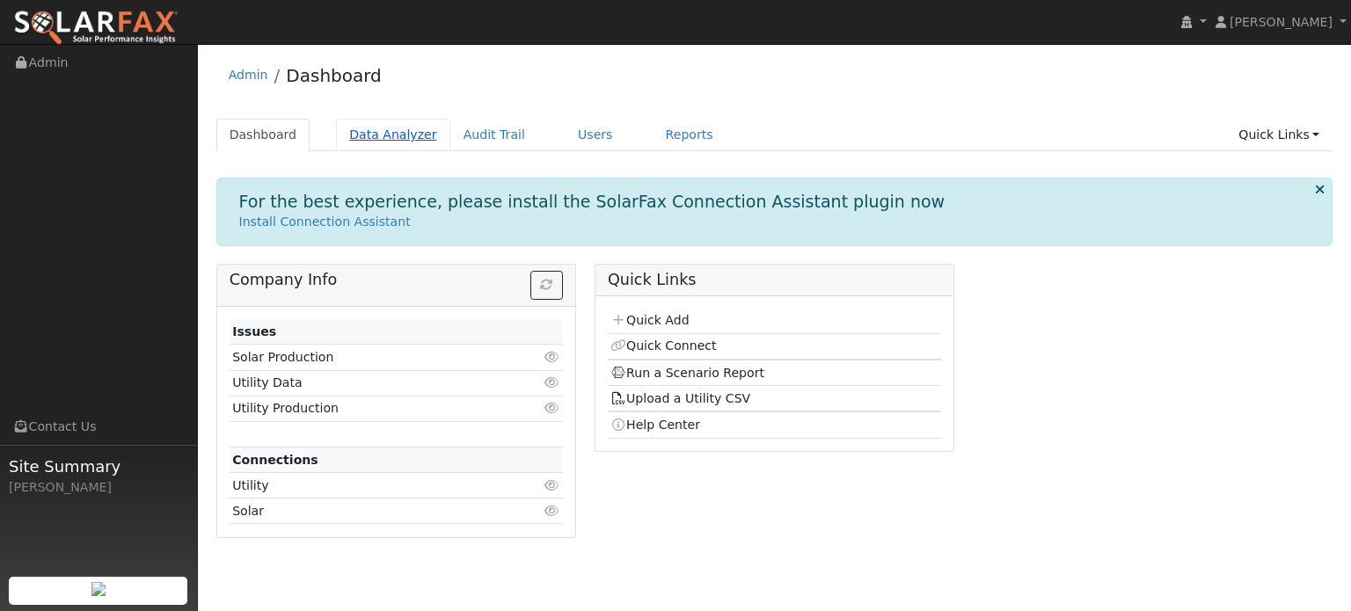
click at [370, 140] on link "Data Analyzer" at bounding box center [393, 135] width 114 height 33
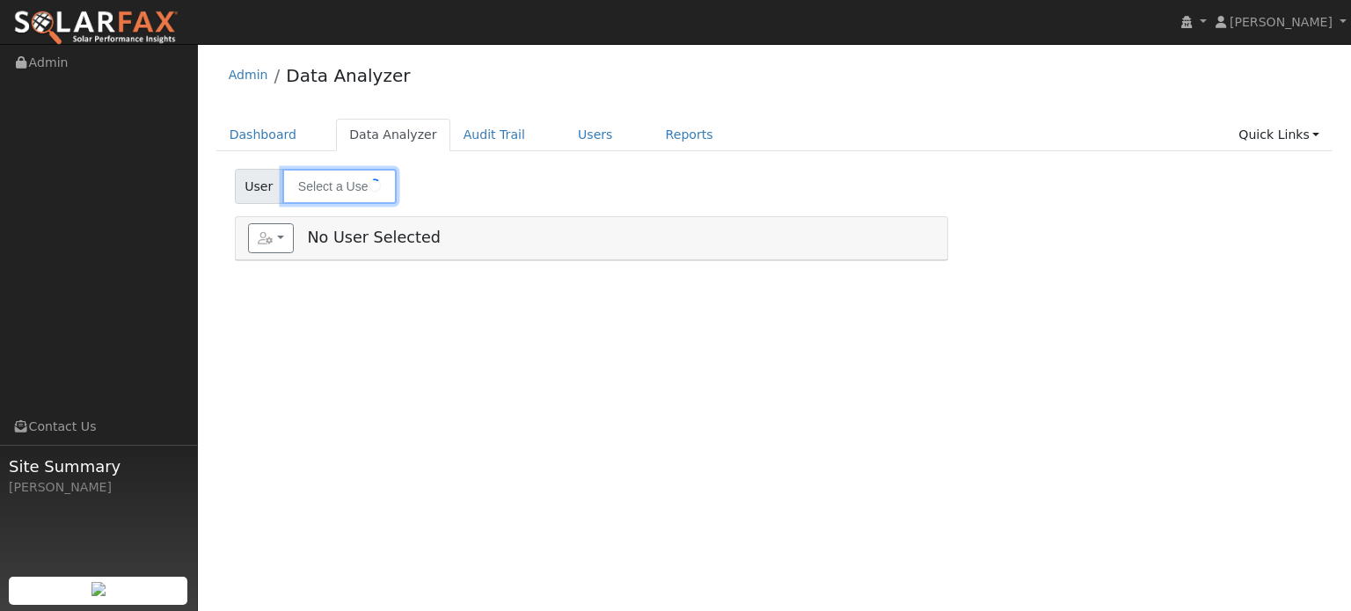
type input "[PERSON_NAME]"
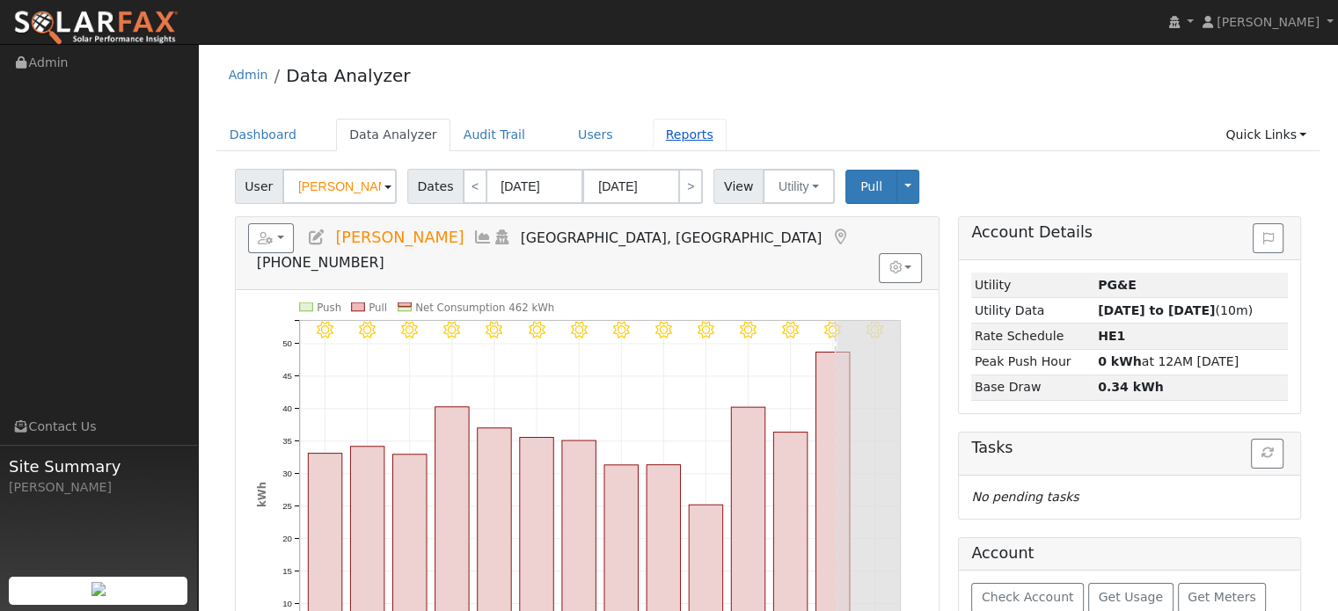
click at [661, 134] on link "Reports" at bounding box center [690, 135] width 74 height 33
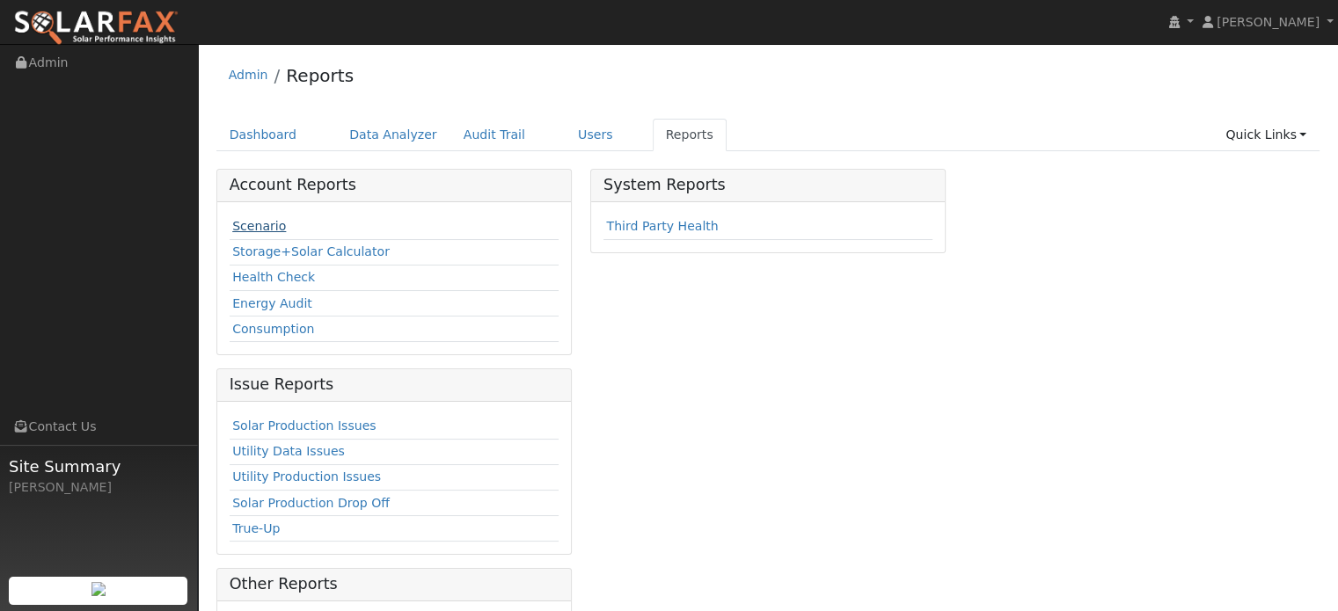
click at [250, 231] on link "Scenario" at bounding box center [259, 226] width 54 height 14
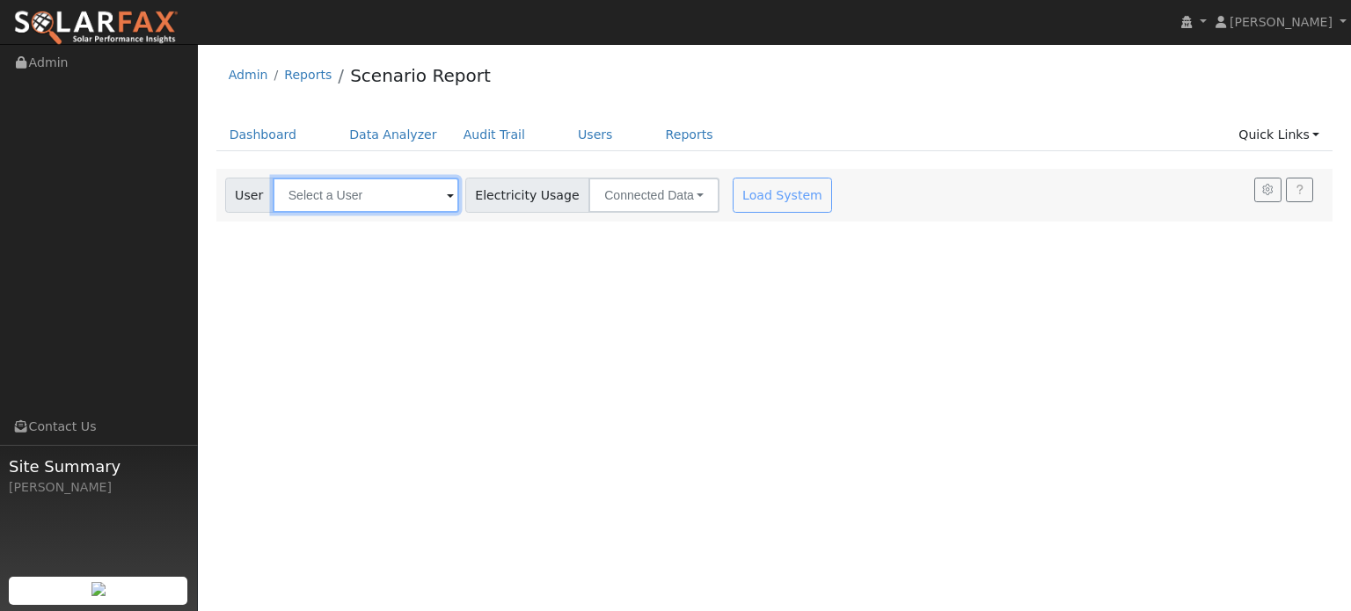
click at [412, 192] on input "text" at bounding box center [366, 195] width 186 height 35
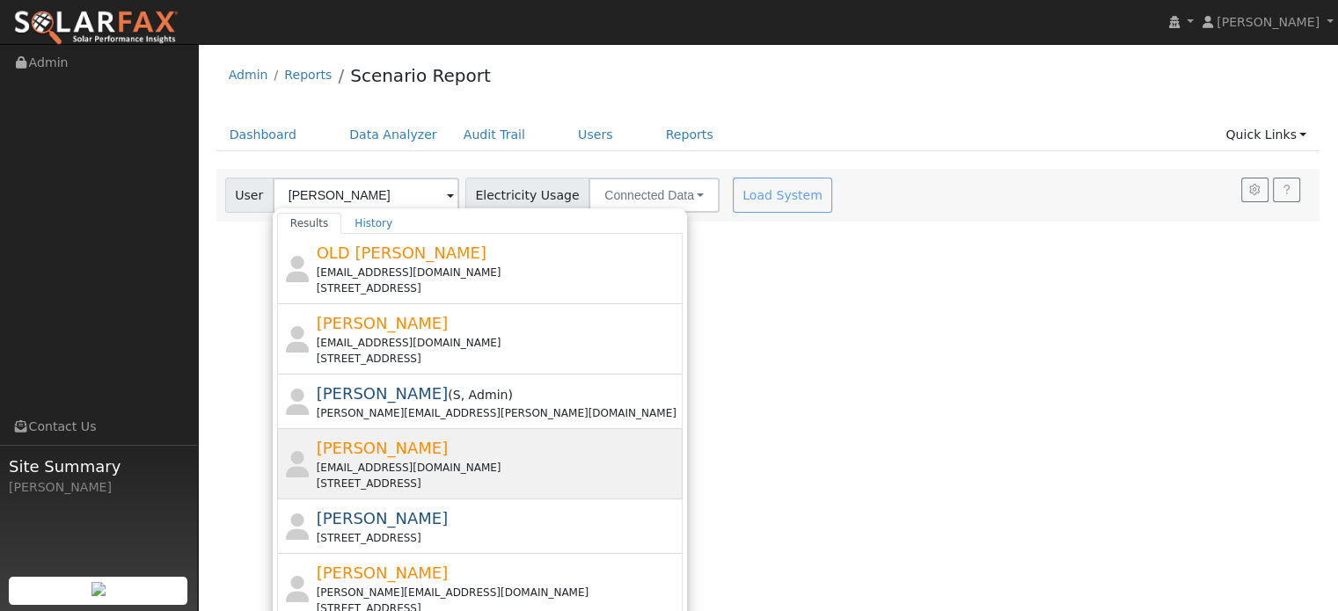
click at [507, 457] on div "Mike Collishaw lwheelershaw@gmail.com 15386 Indian Springs Road, Penn Valley, C…" at bounding box center [498, 463] width 363 height 55
type input "[PERSON_NAME]"
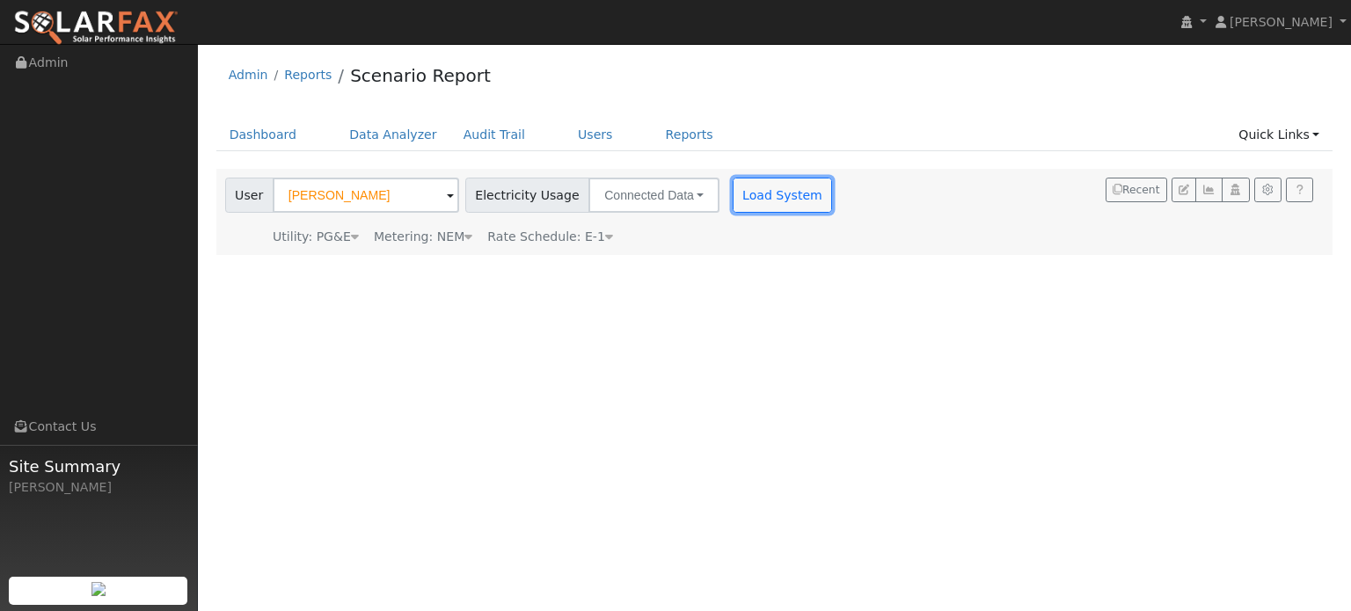
click at [748, 203] on button "Load System" at bounding box center [783, 195] width 100 height 35
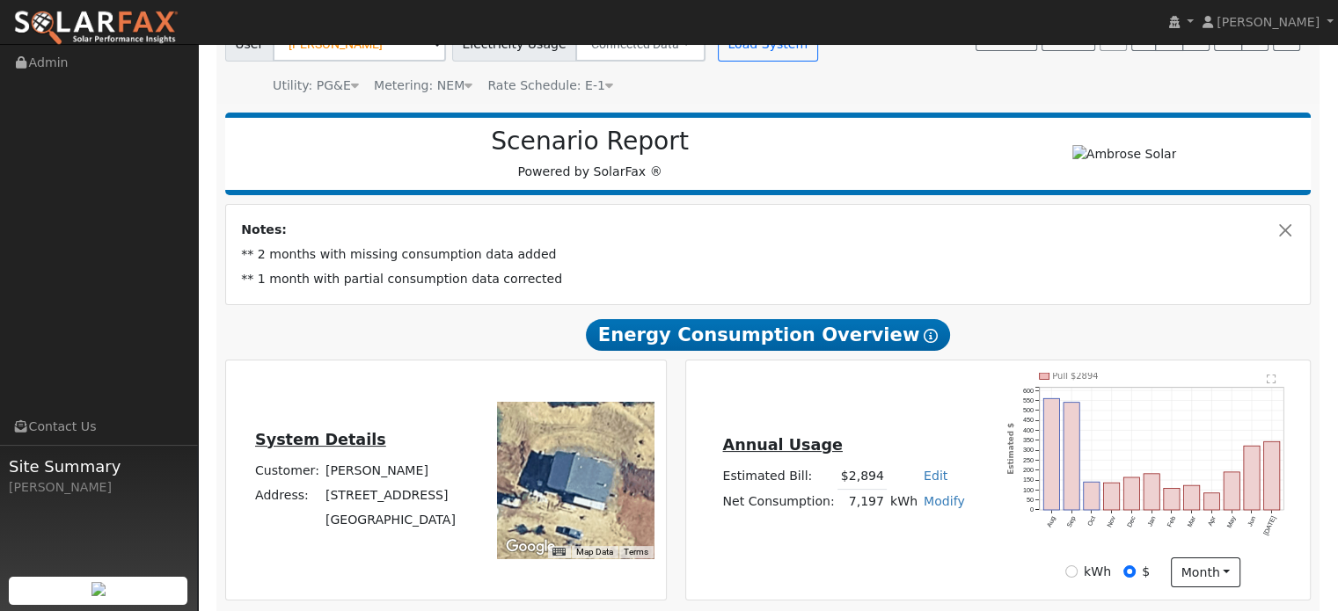
scroll to position [176, 0]
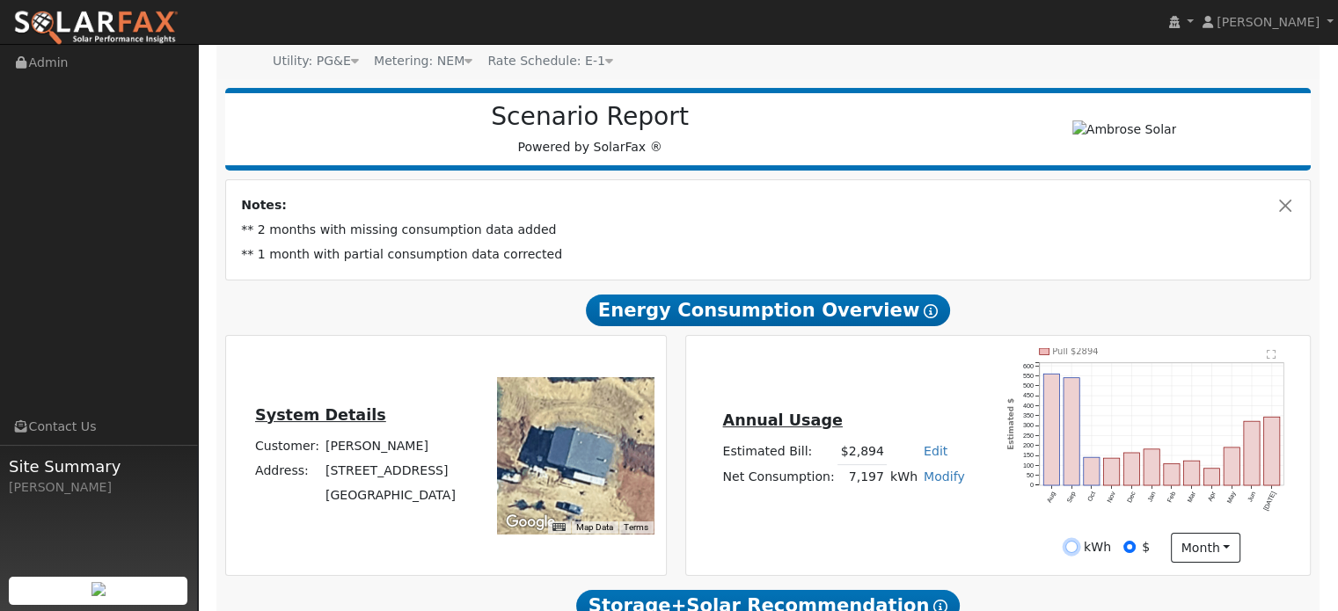
click at [1073, 544] on input "kWh" at bounding box center [1071, 547] width 12 height 12
radio input "true"
click at [1124, 544] on input "$" at bounding box center [1129, 547] width 12 height 12
radio input "true"
click at [1076, 547] on input "kWh" at bounding box center [1071, 547] width 12 height 12
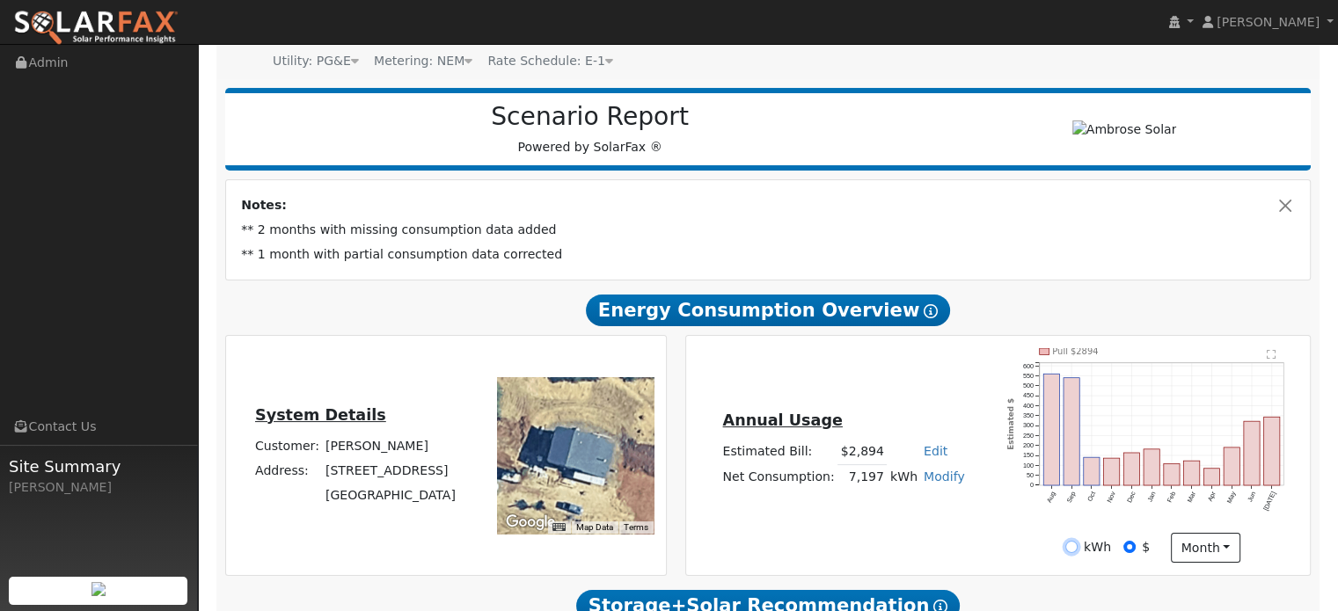
radio input "true"
radio input "false"
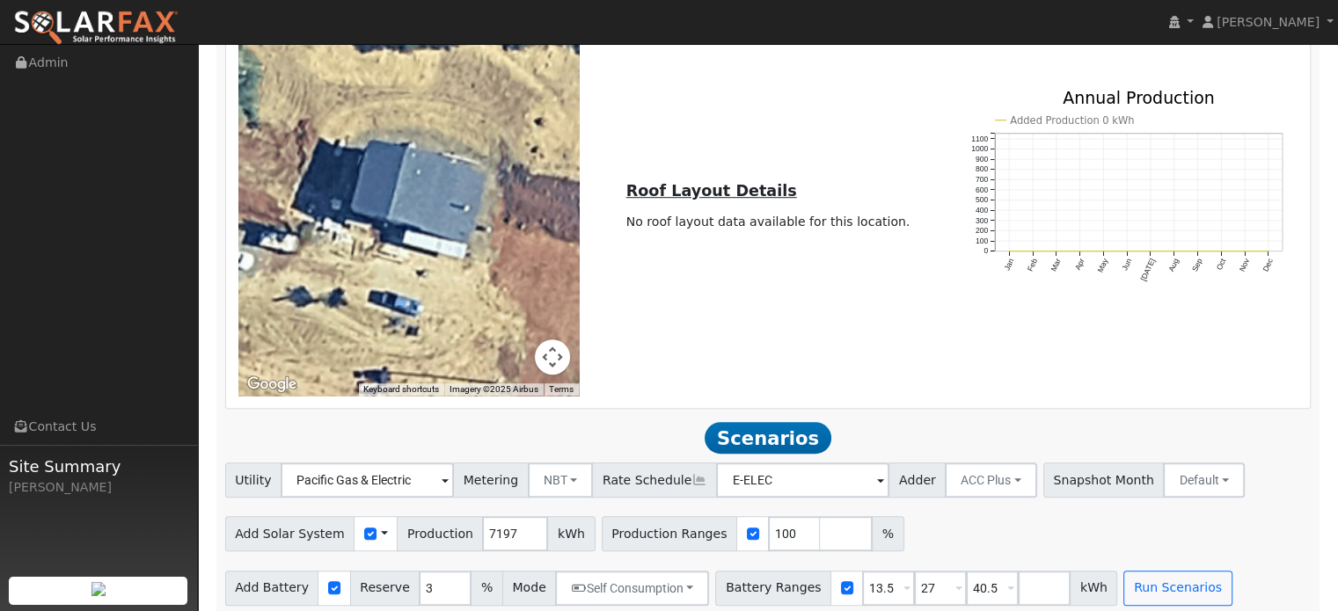
scroll to position [1173, 0]
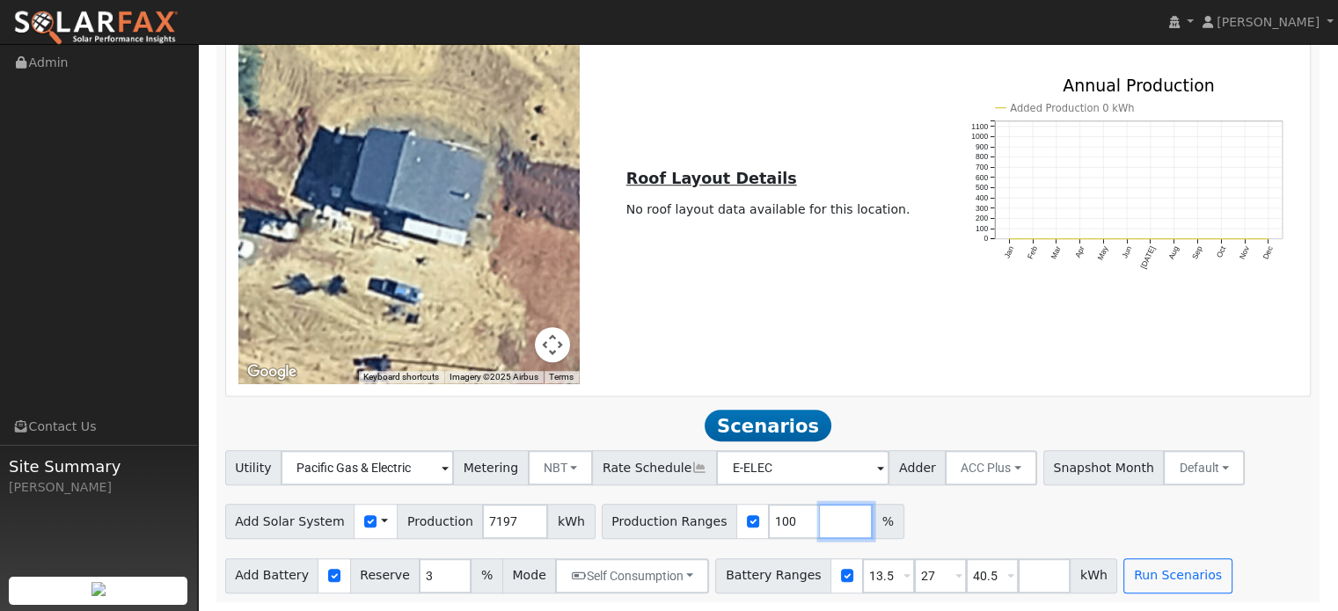
click at [820, 520] on input "number" at bounding box center [846, 521] width 53 height 35
type input "125"
click at [872, 526] on input "number" at bounding box center [898, 521] width 53 height 35
type input "150"
click at [914, 573] on input "27" at bounding box center [940, 575] width 53 height 35
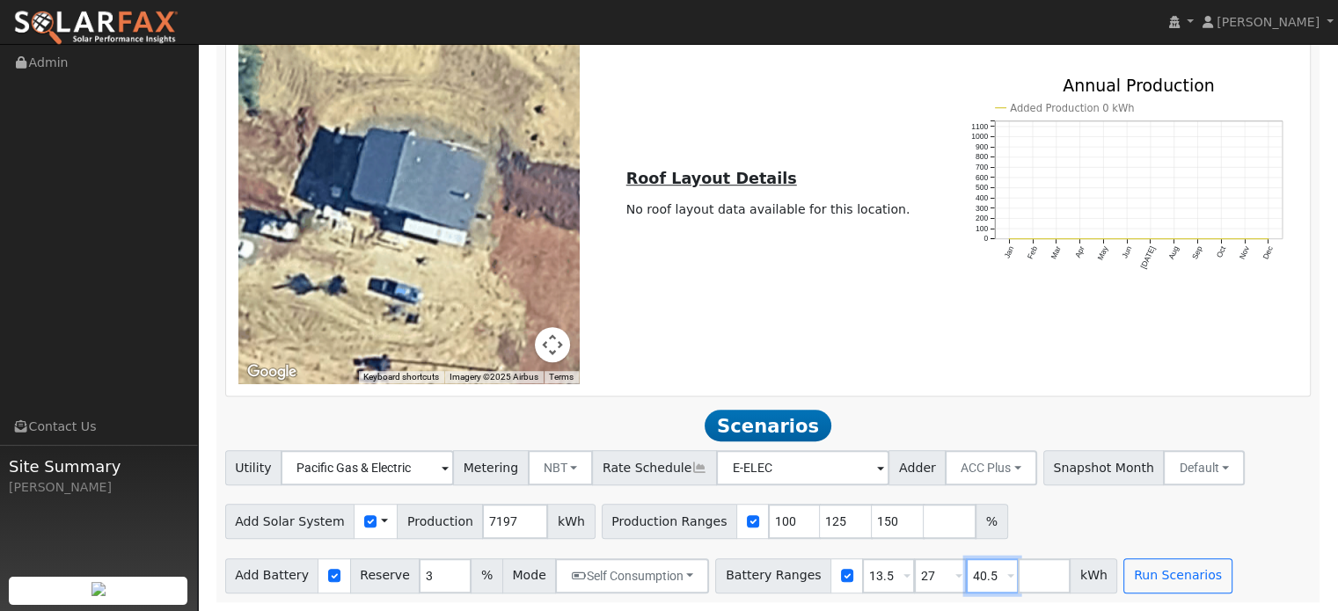
click at [967, 576] on input "40.5" at bounding box center [992, 575] width 53 height 35
type input "4"
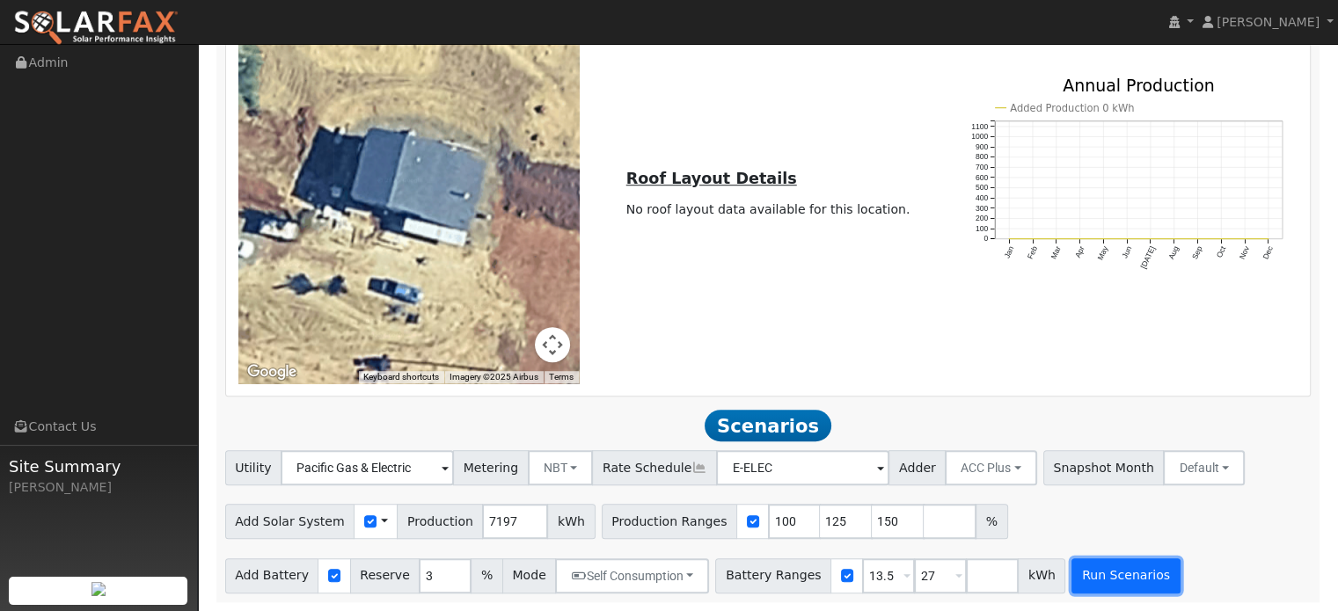
click at [1090, 578] on button "Run Scenarios" at bounding box center [1125, 575] width 108 height 35
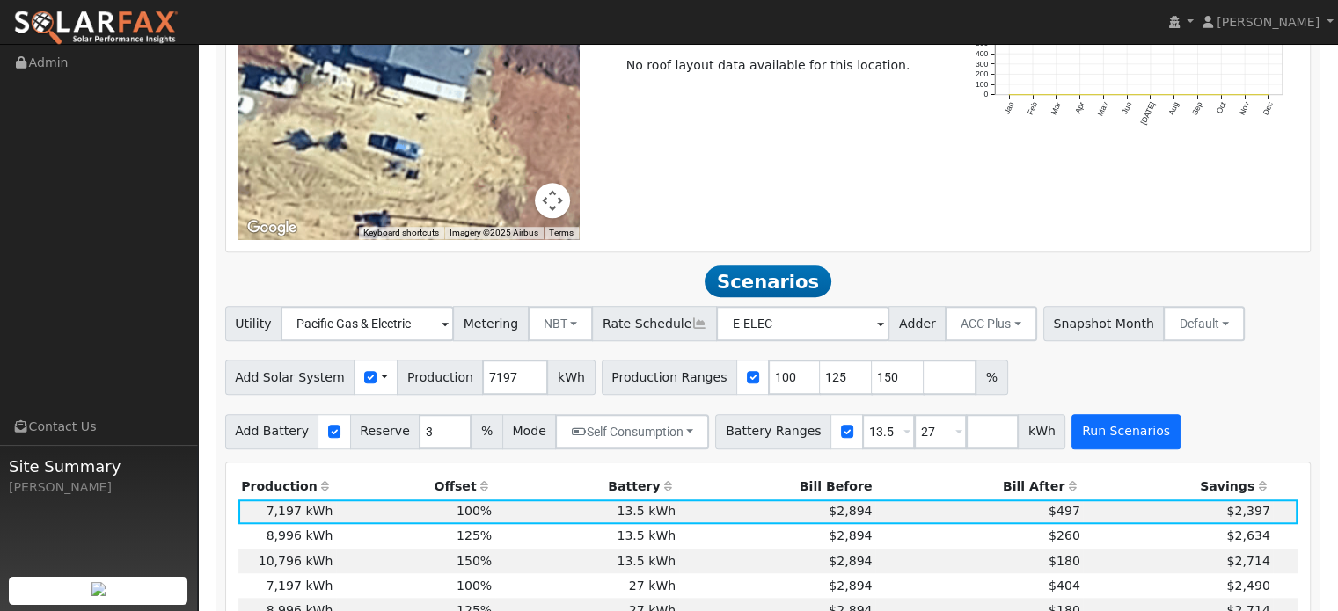
scroll to position [1529, 0]
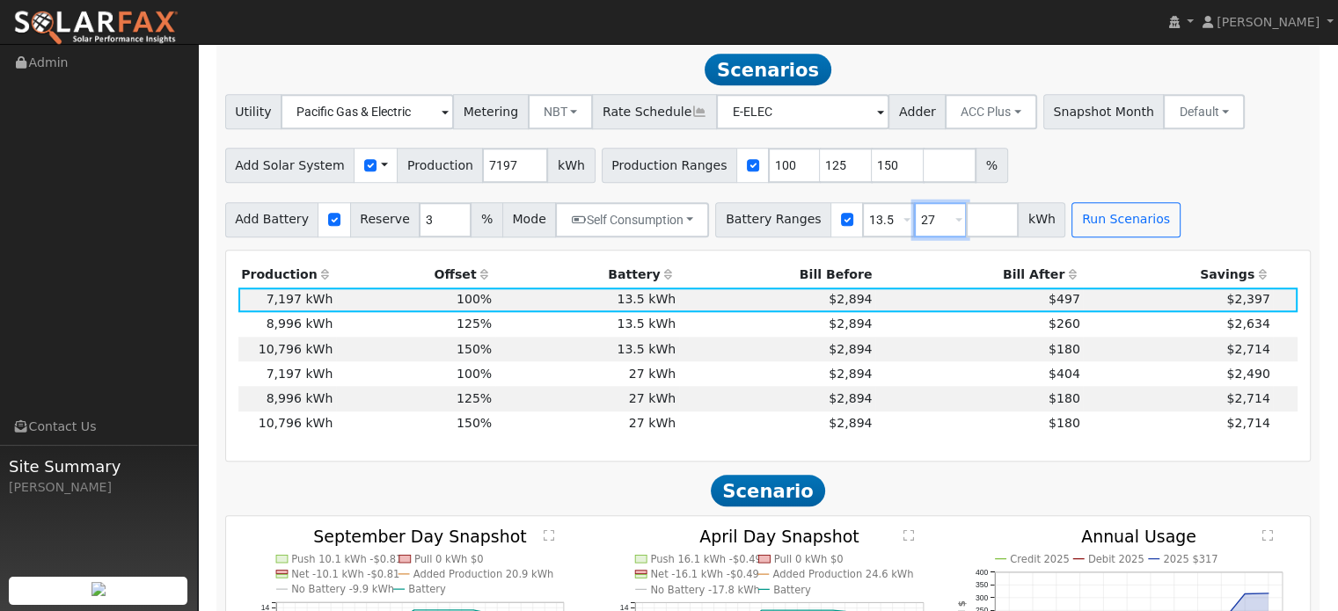
click at [914, 218] on input "27" at bounding box center [940, 219] width 53 height 35
type input "2"
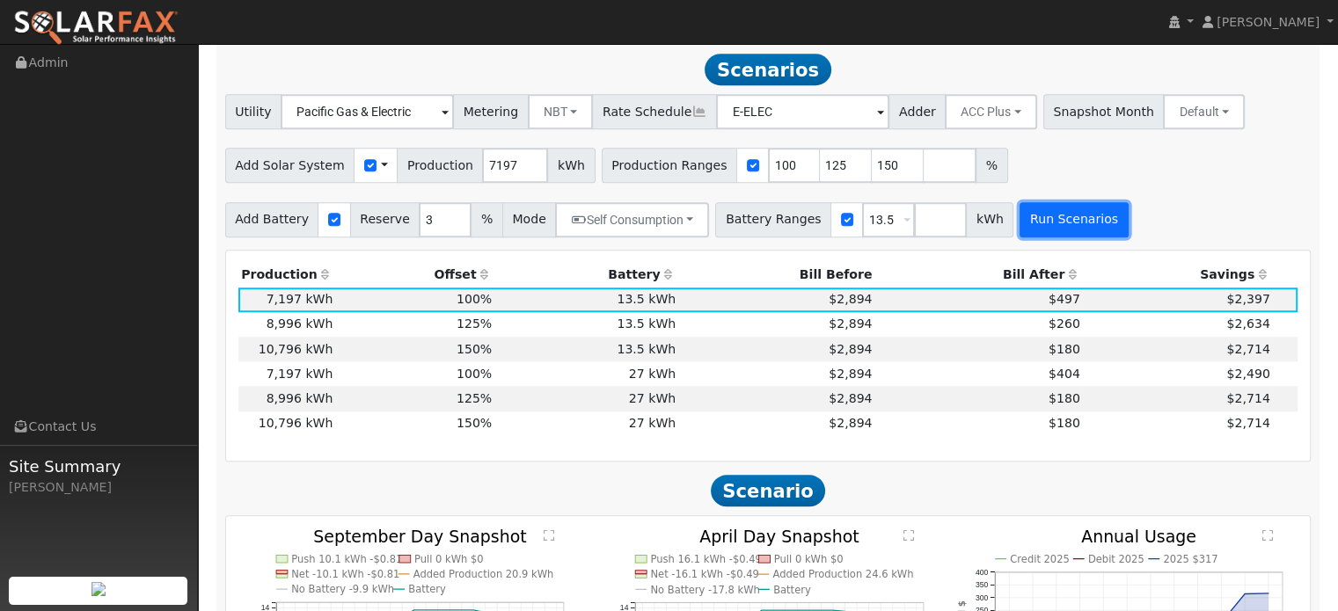
click at [1019, 215] on button "Run Scenarios" at bounding box center [1073, 219] width 108 height 35
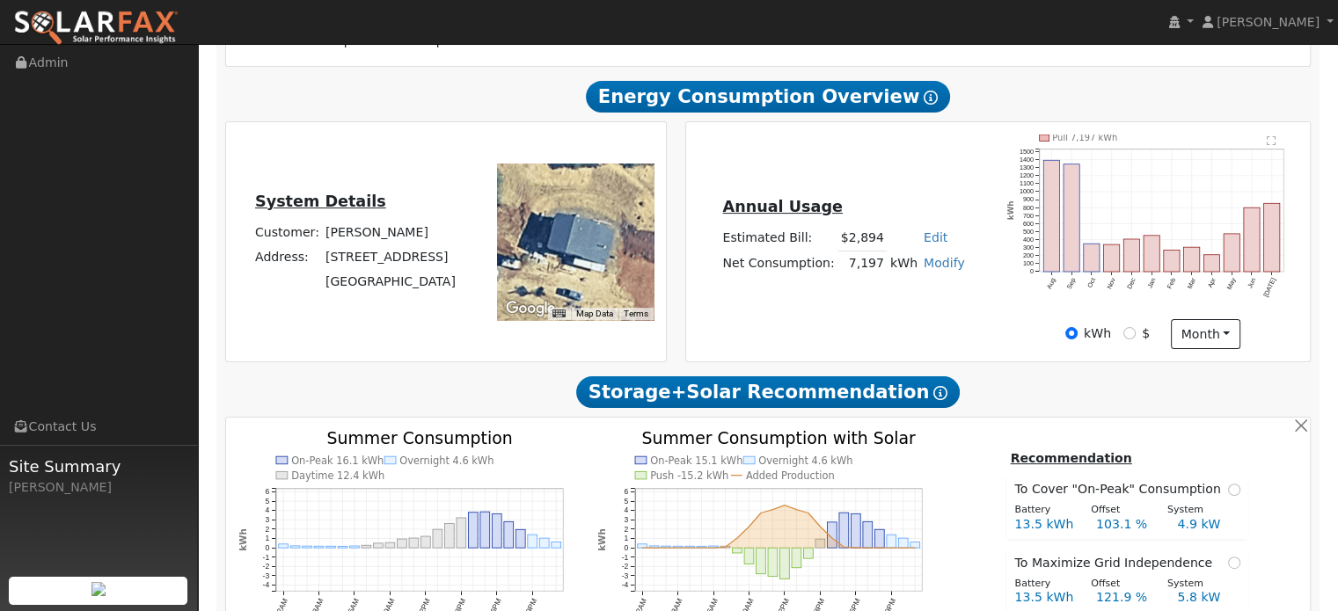
scroll to position [210, 0]
